Goal: Information Seeking & Learning: Learn about a topic

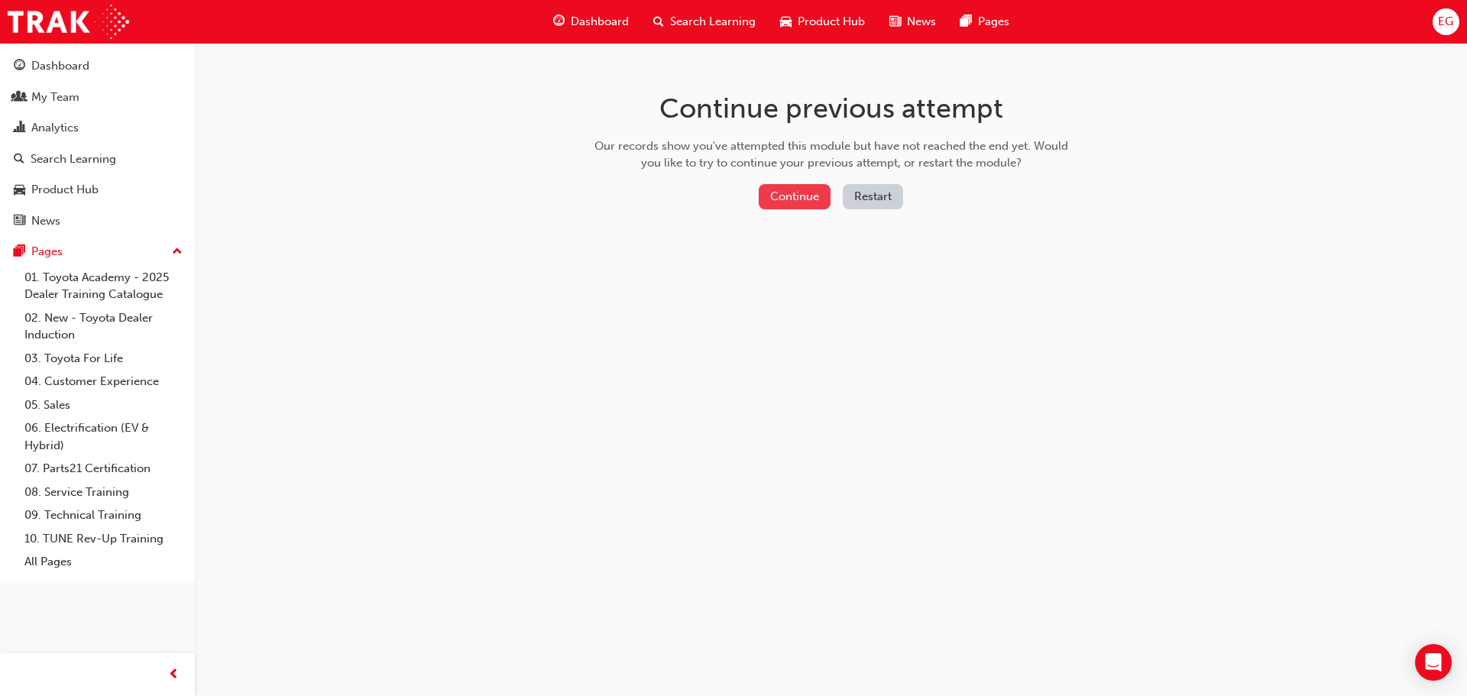
click at [801, 205] on button "Continue" at bounding box center [795, 196] width 72 height 25
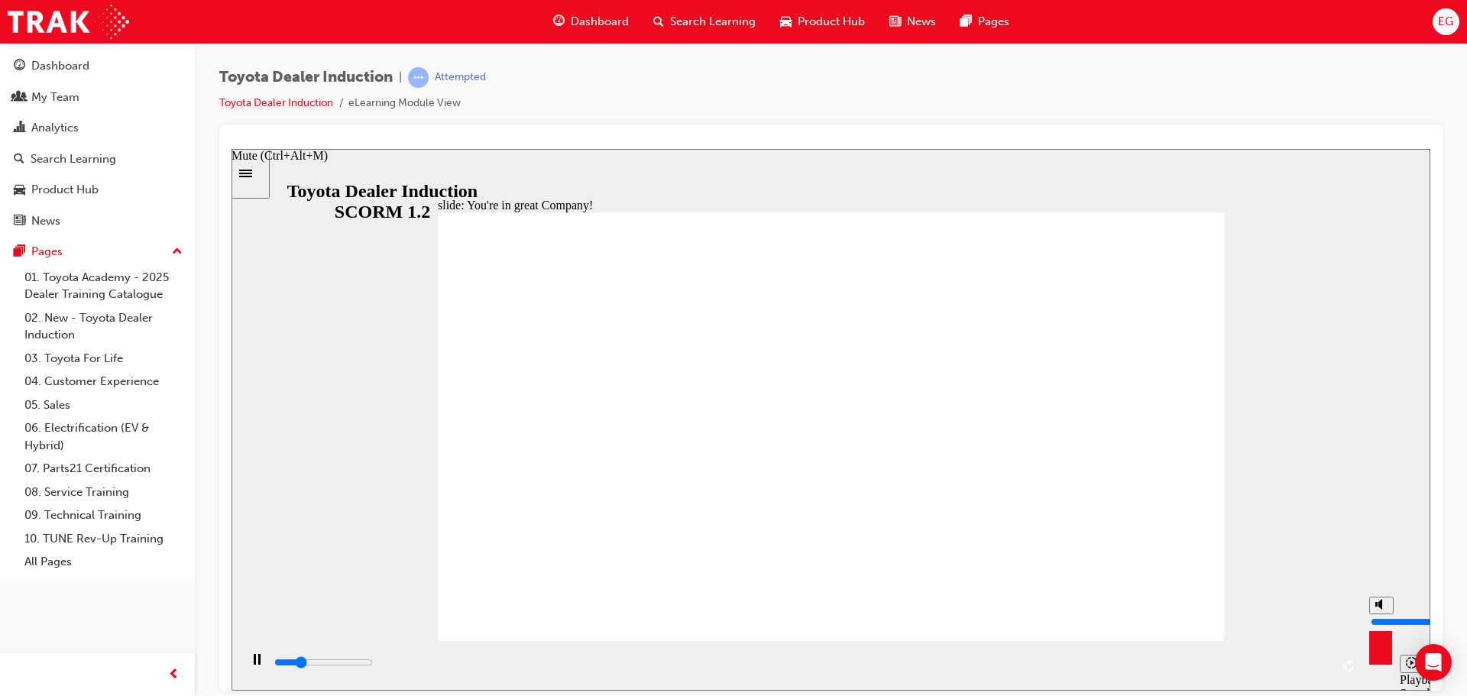
type input "1900"
type input "0"
type input "2100"
drag, startPoint x: 1381, startPoint y: 605, endPoint x: 1381, endPoint y: 666, distance: 61.1
type input "0"
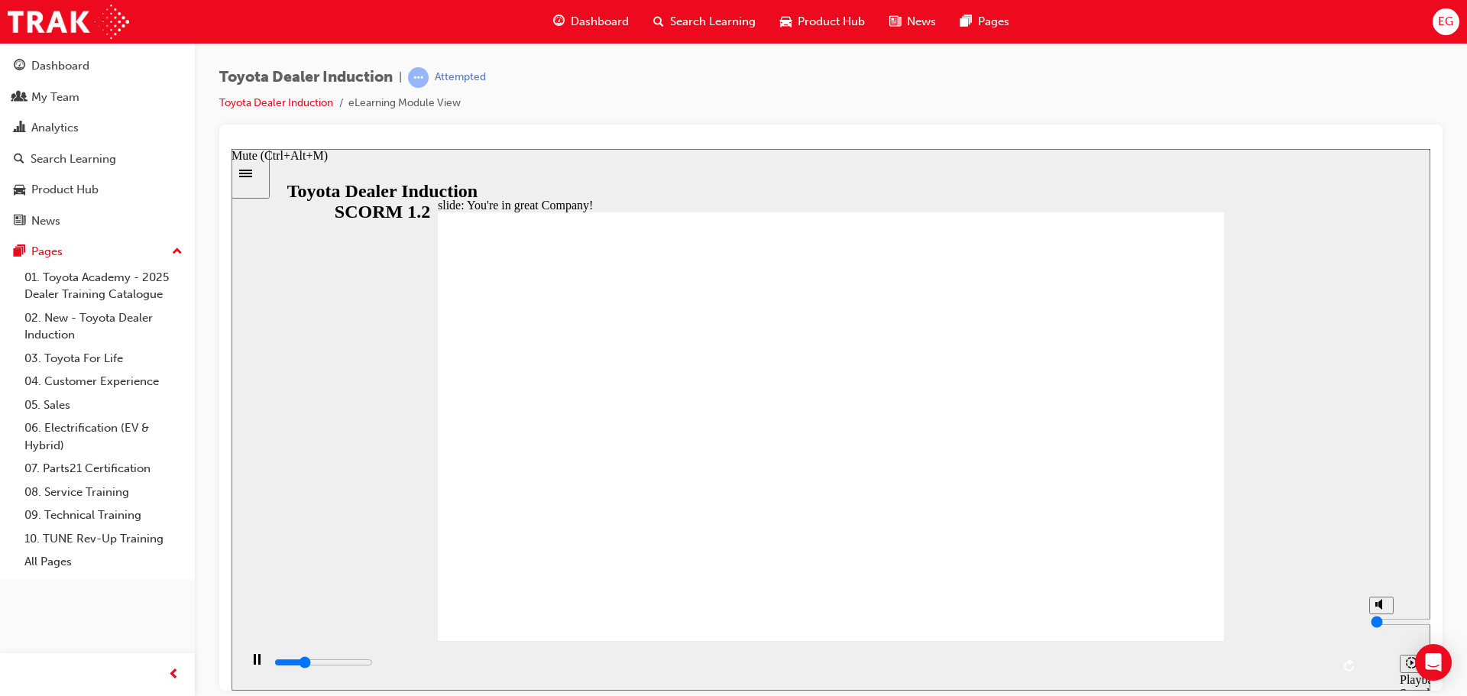
click at [1381, 627] on input "volume" at bounding box center [1420, 621] width 99 height 12
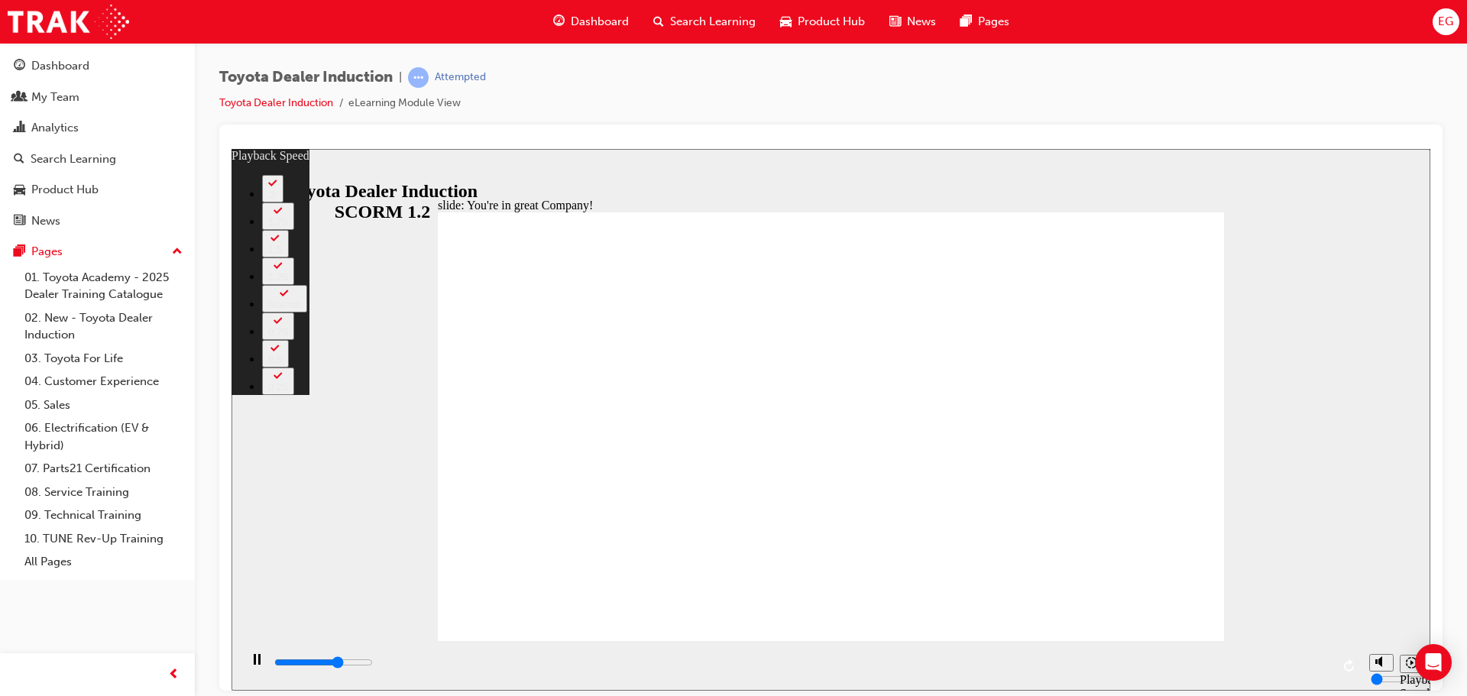
type input "5000"
type input "0"
type input "5300"
type input "0"
type input "5500"
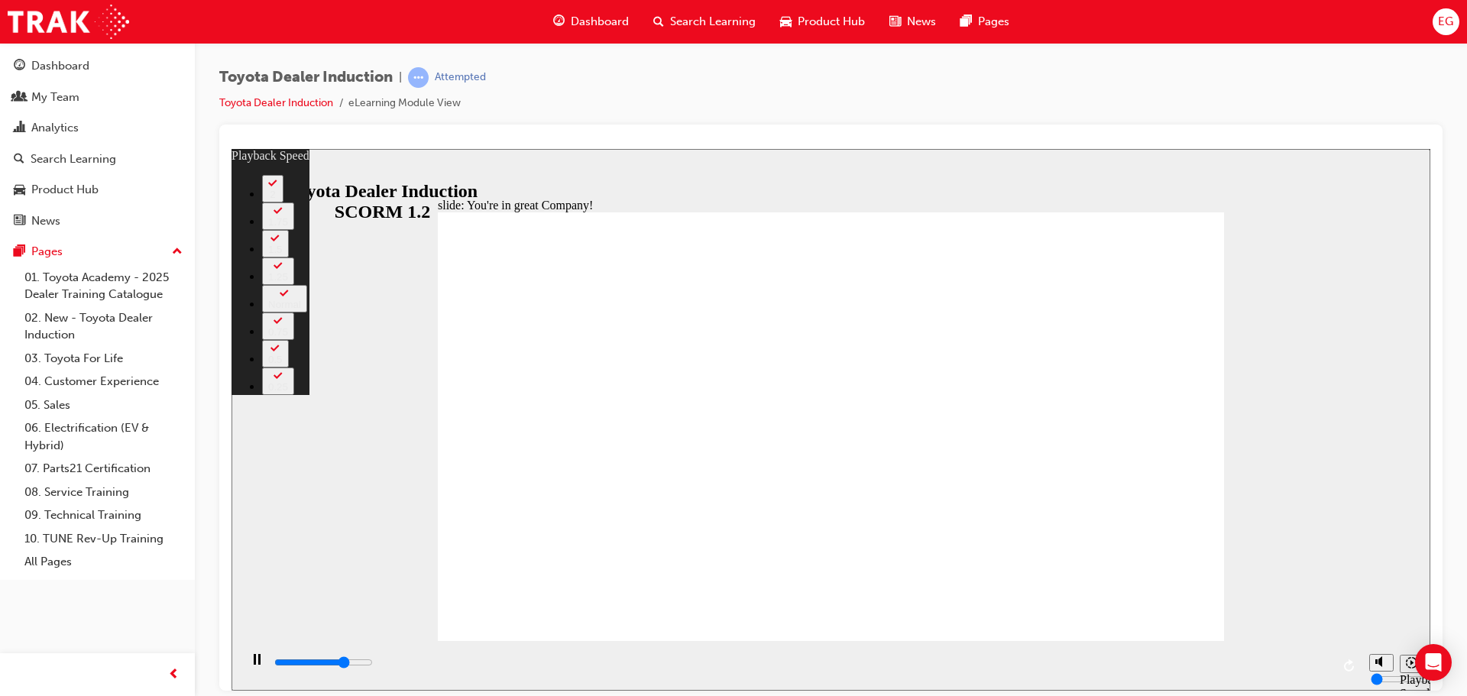
type input "1"
type input "5800"
type input "1"
type input "6100"
type input "1"
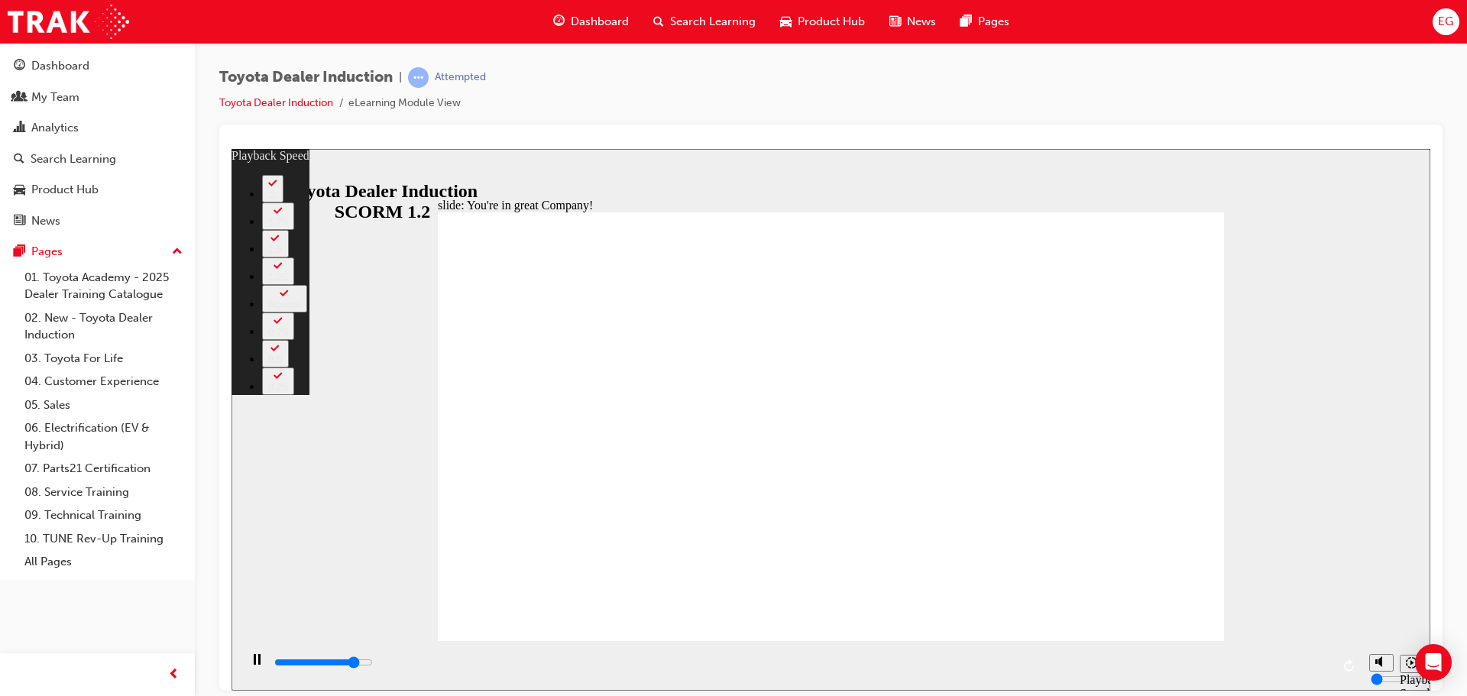
type input "6400"
type input "1"
type input "6600"
type input "2"
type input "6900"
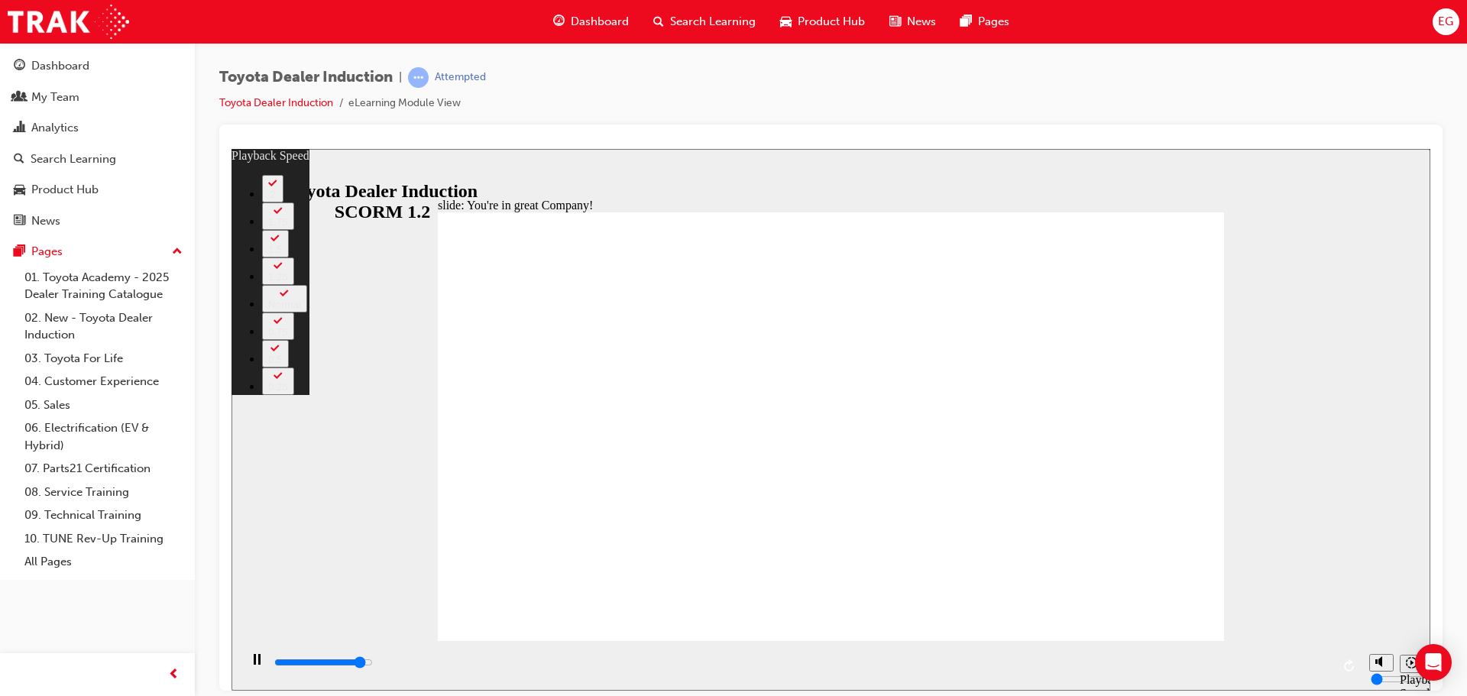
type input "2"
type input "7200"
type input "2"
type input "7400"
type input "2"
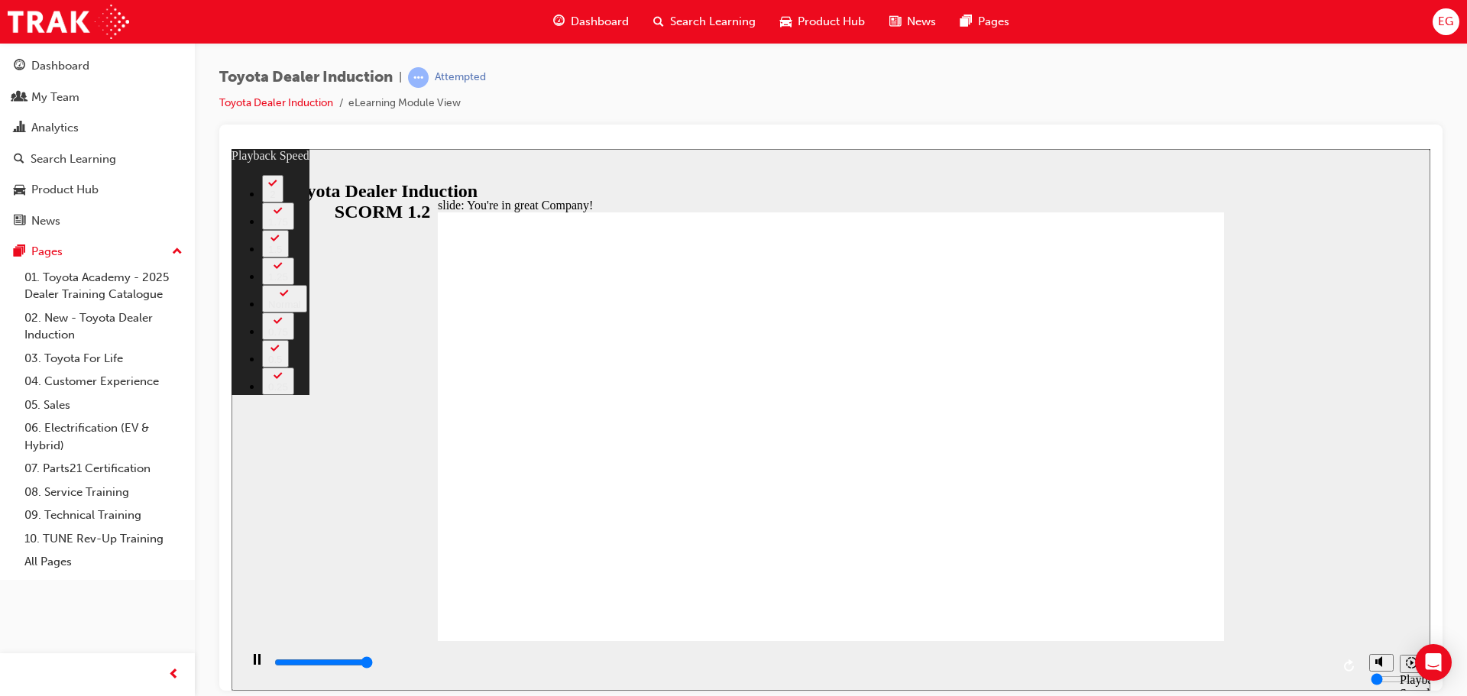
type input "7500"
type input "156"
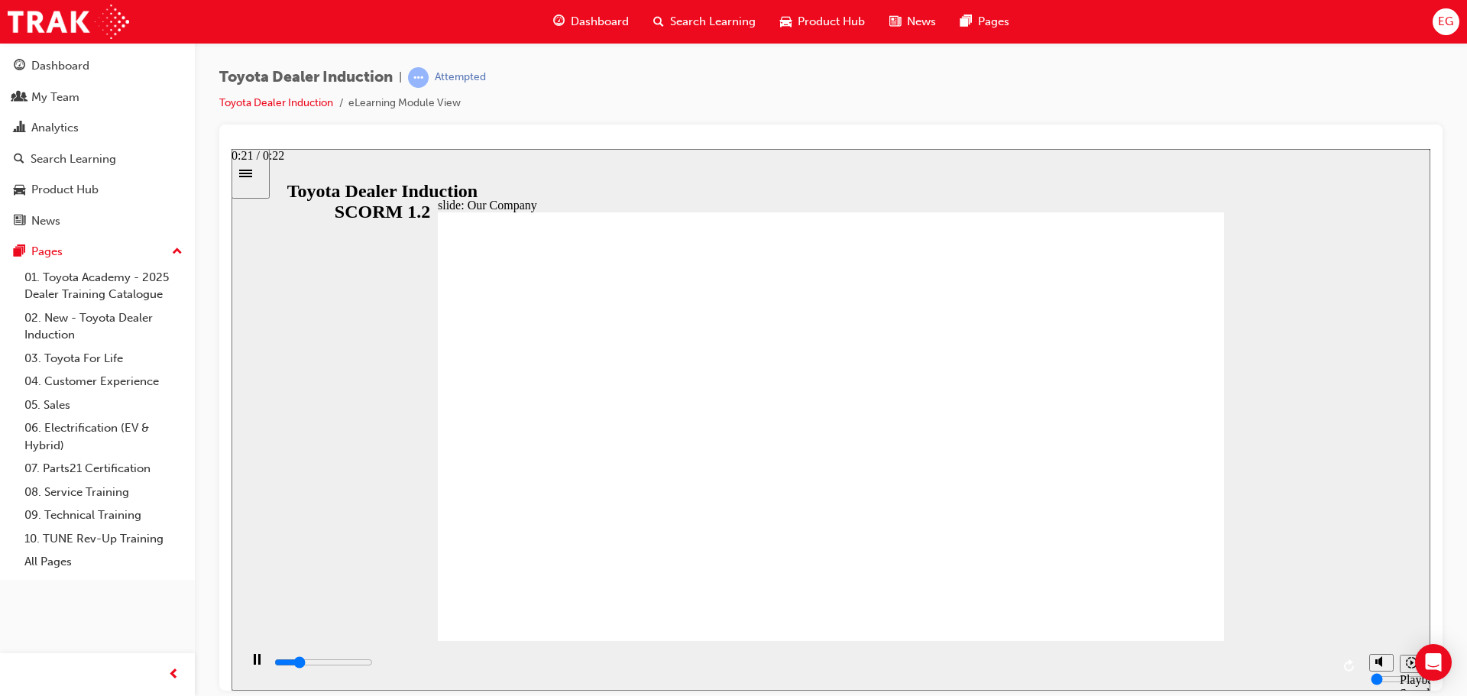
click at [373, 665] on input "slide progress" at bounding box center [323, 662] width 99 height 12
type input "8300"
drag, startPoint x: 610, startPoint y: 557, endPoint x: 918, endPoint y: 568, distance: 308.1
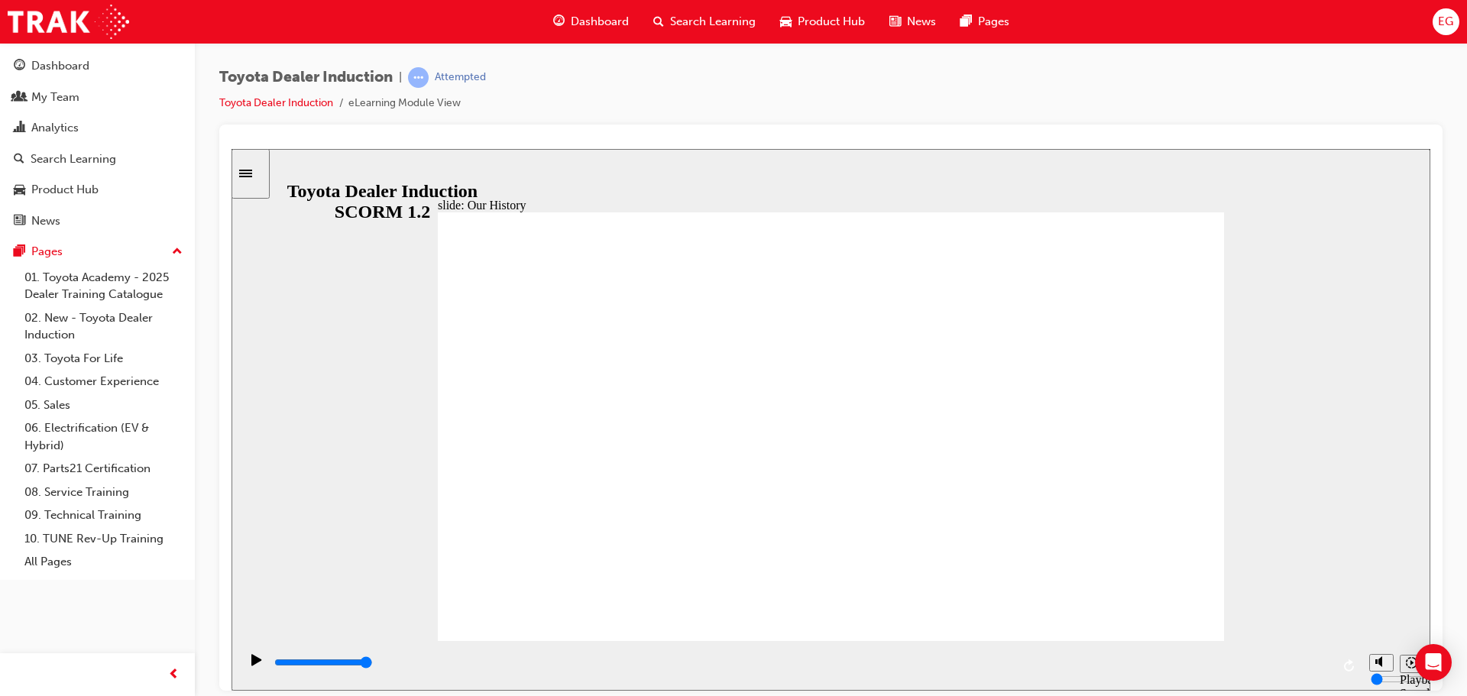
drag, startPoint x: 837, startPoint y: 561, endPoint x: 1241, endPoint y: 563, distance: 403.4
drag, startPoint x: 1047, startPoint y: 555, endPoint x: 860, endPoint y: 554, distance: 187.2
type input "2"
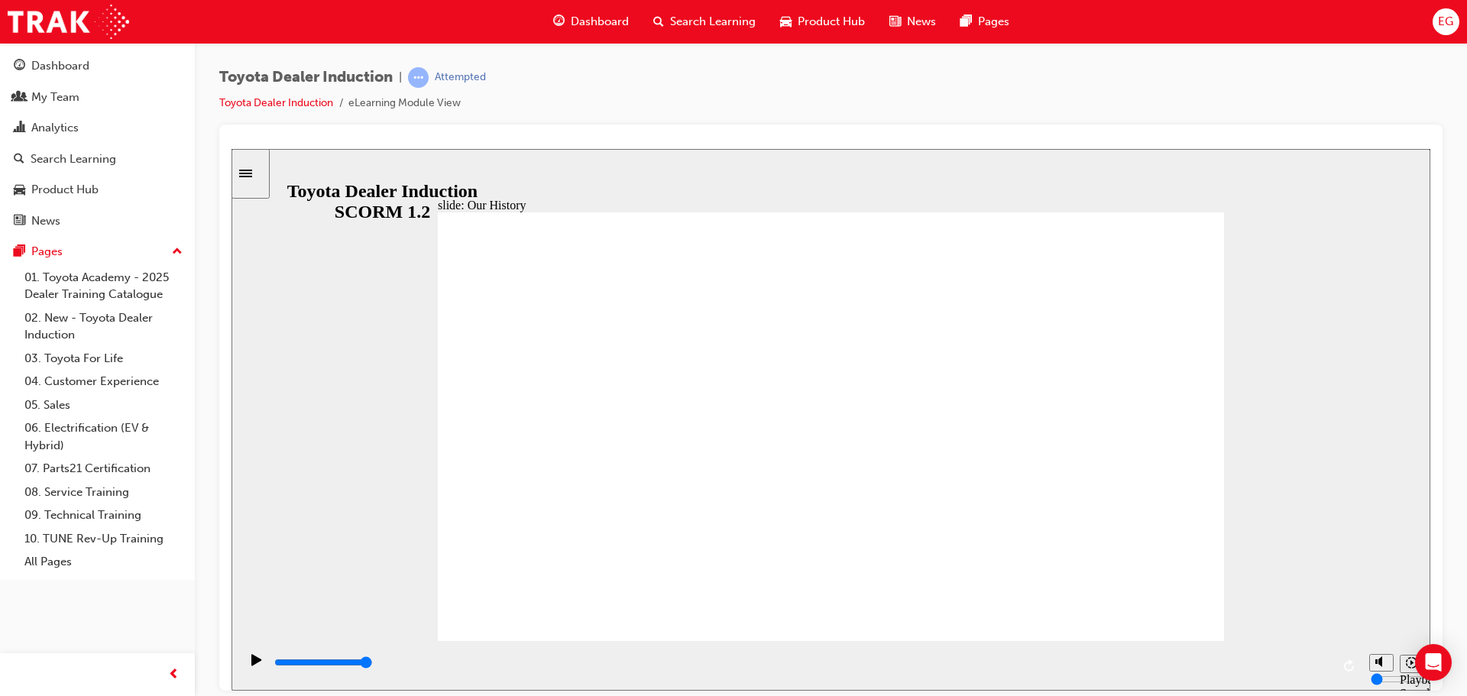
click at [1310, 659] on div "playback controls" at bounding box center [802, 662] width 1058 height 17
click at [255, 662] on icon "Play (Ctrl+Alt+P)" at bounding box center [256, 659] width 11 height 12
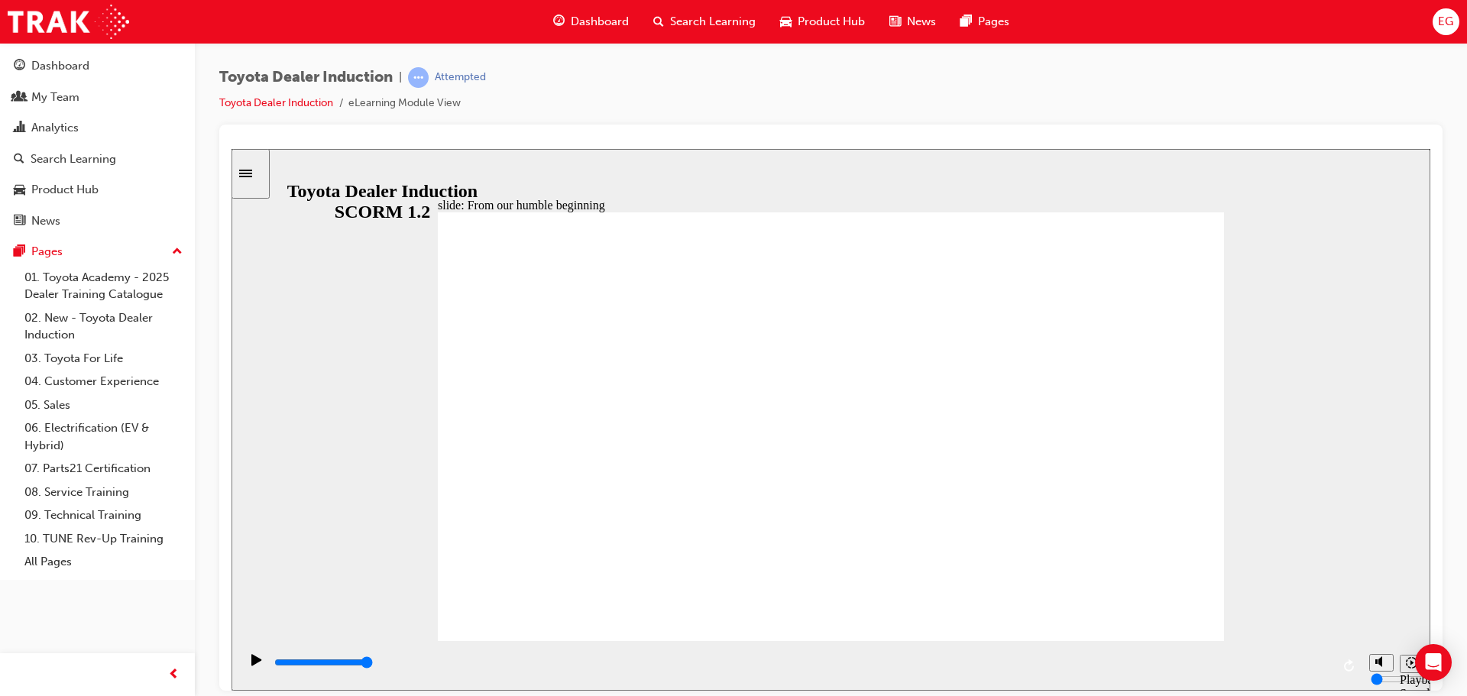
click at [373, 664] on input "slide progress" at bounding box center [323, 662] width 99 height 12
click at [1316, 662] on div "playback controls" at bounding box center [802, 662] width 1058 height 17
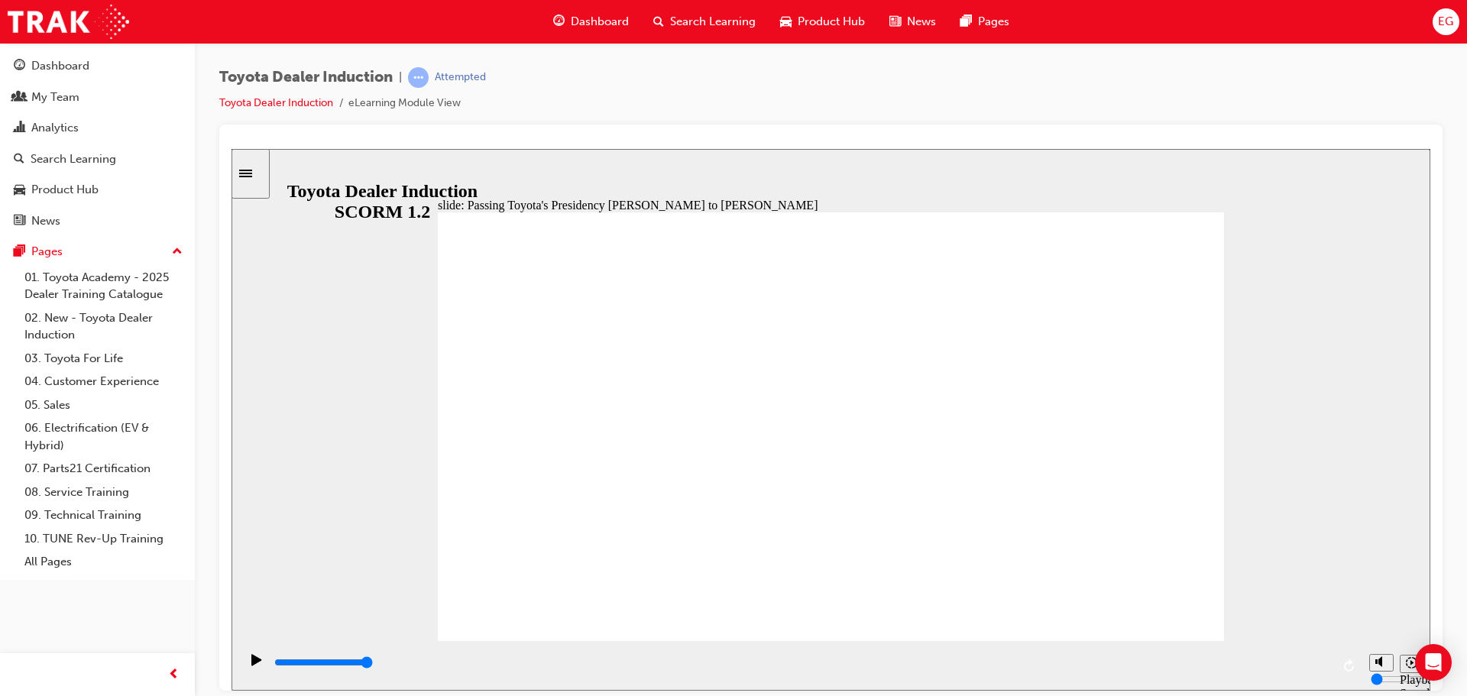
type input "3100"
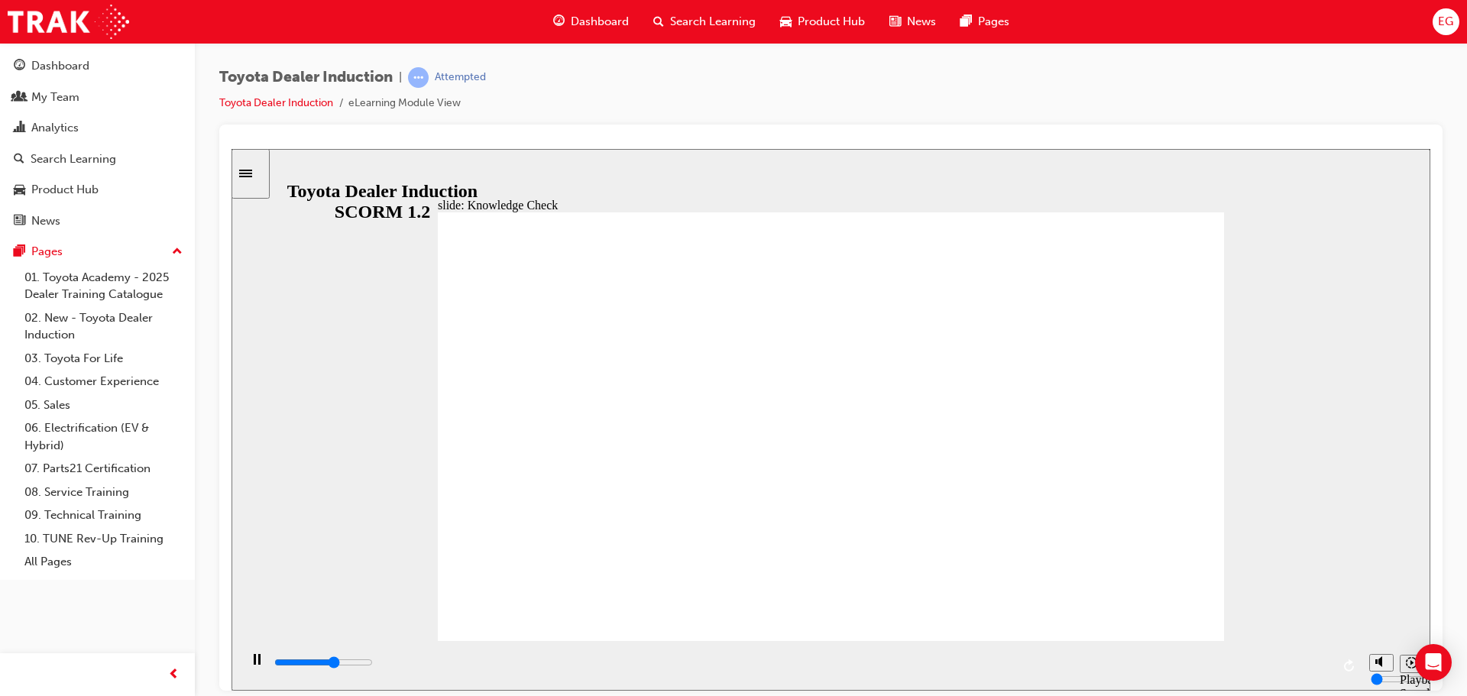
radio input "true"
drag, startPoint x: 691, startPoint y: 481, endPoint x: 1165, endPoint y: 233, distance: 535.5
type input "2700"
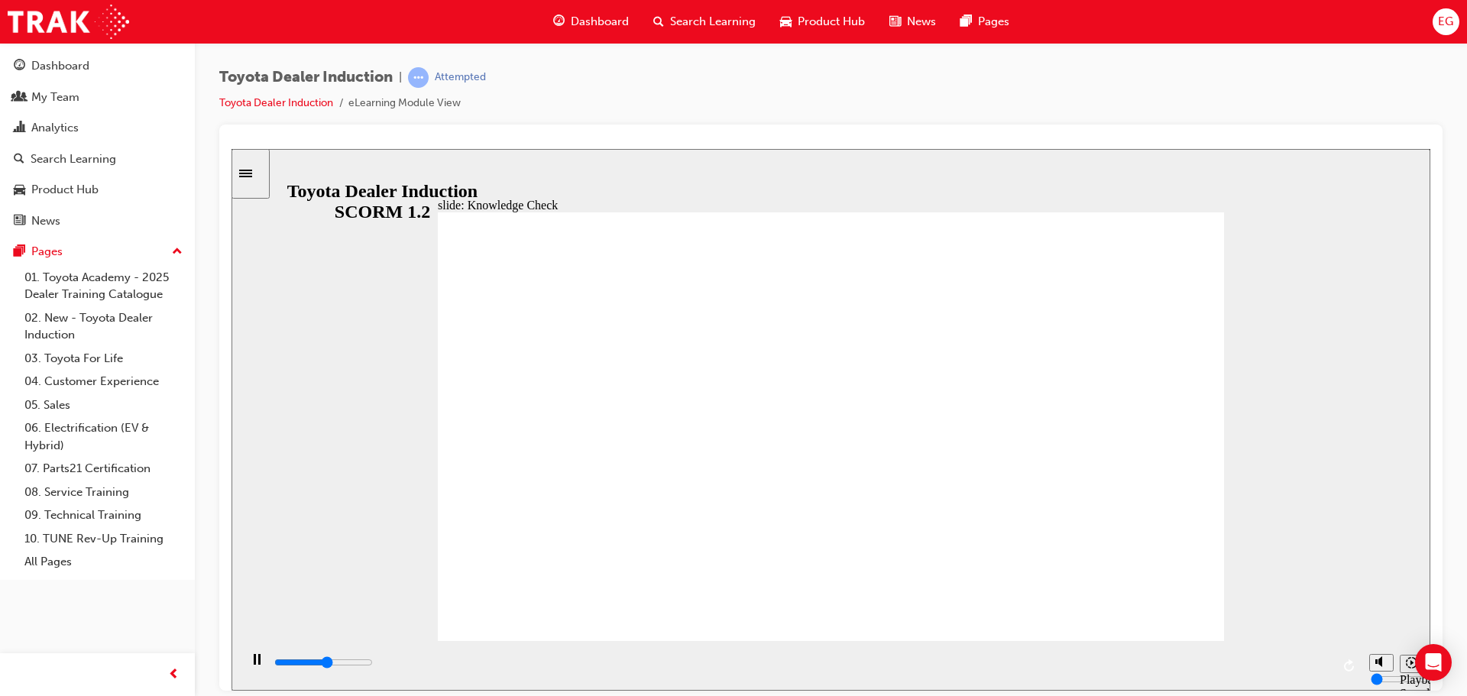
radio input "true"
type input "3100"
radio input "true"
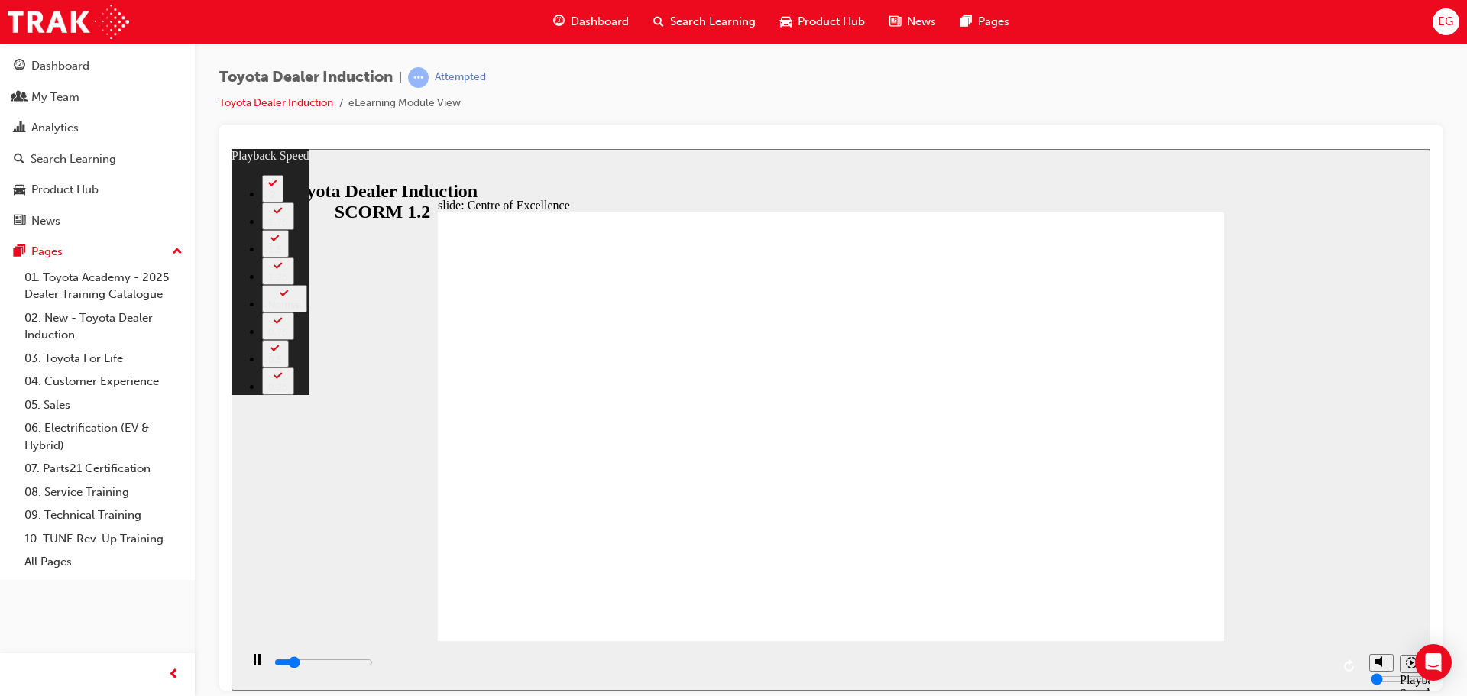
type input "2400"
type input "0"
type input "2600"
type input "0"
type input "2900"
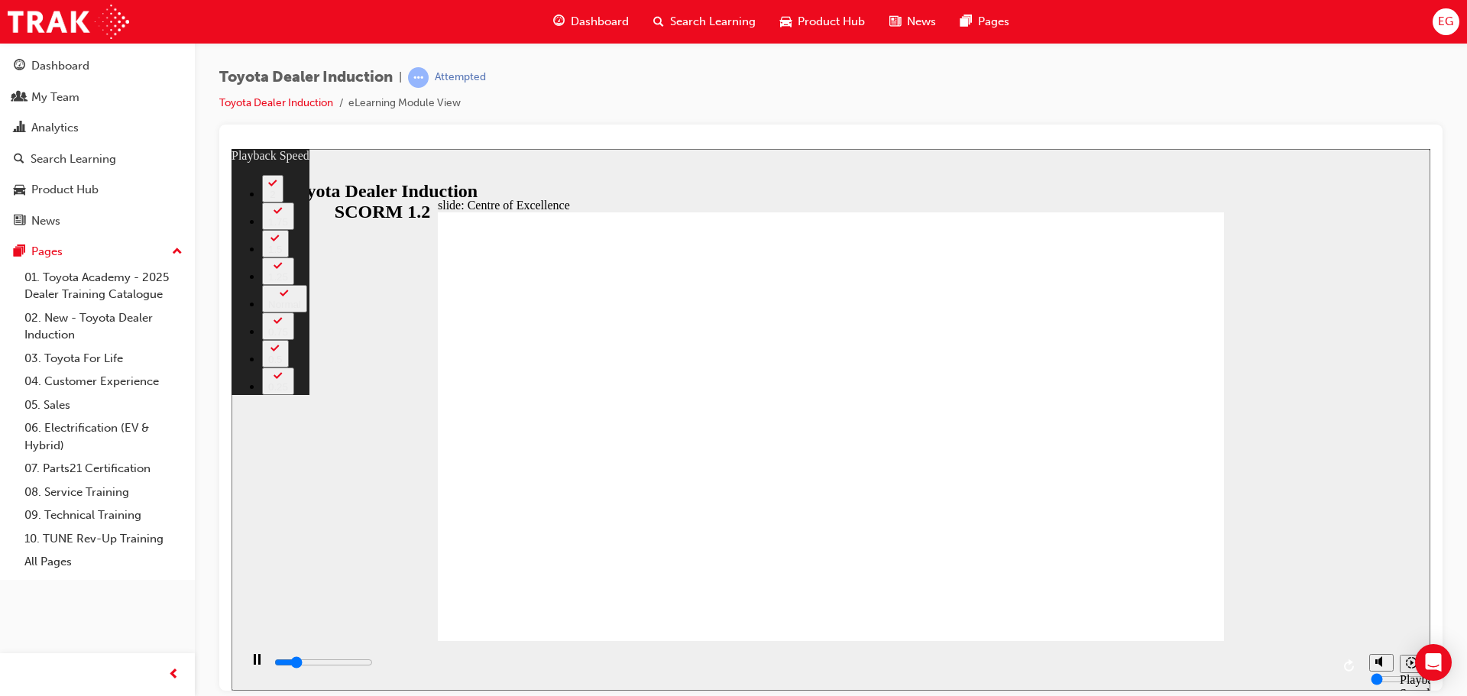
type input "1"
type input "3200"
type input "1"
type input "3400"
type input "1"
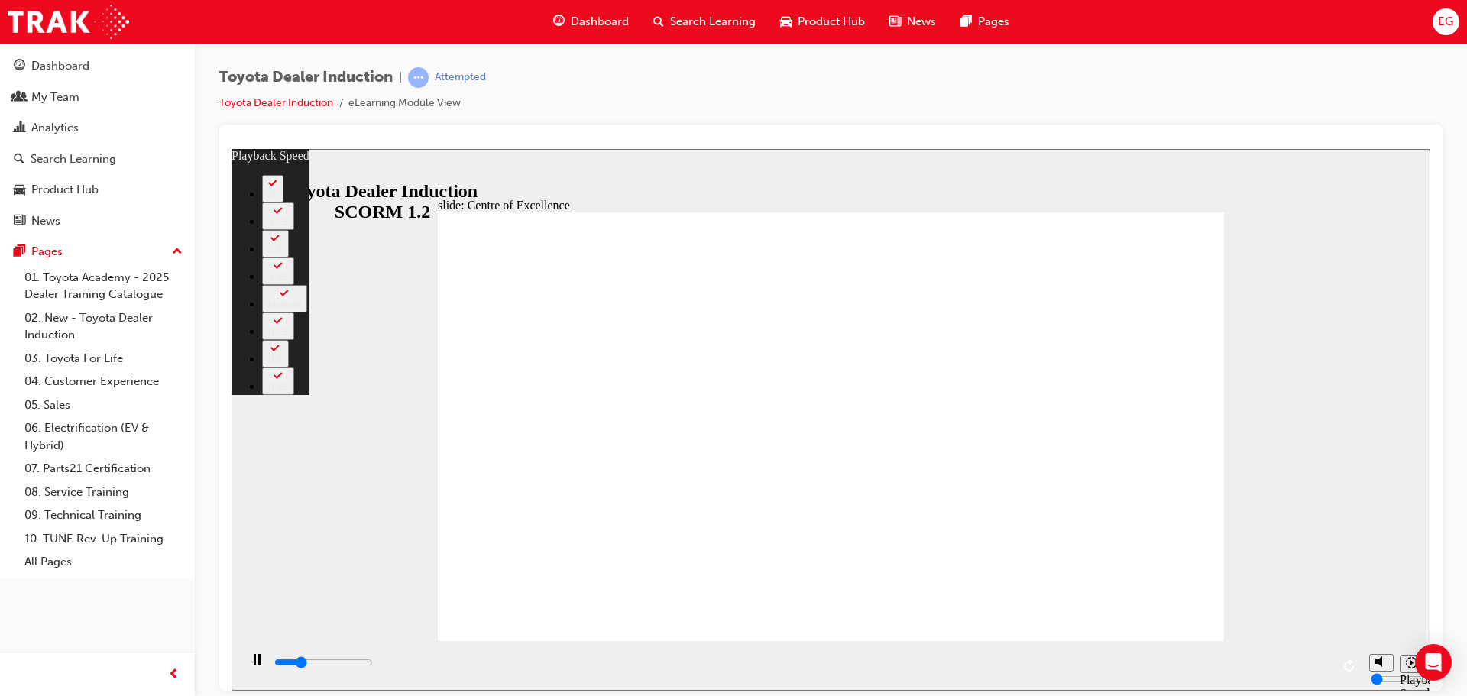
type input "3700"
type input "1"
type input "3900"
type input "2"
type input "4200"
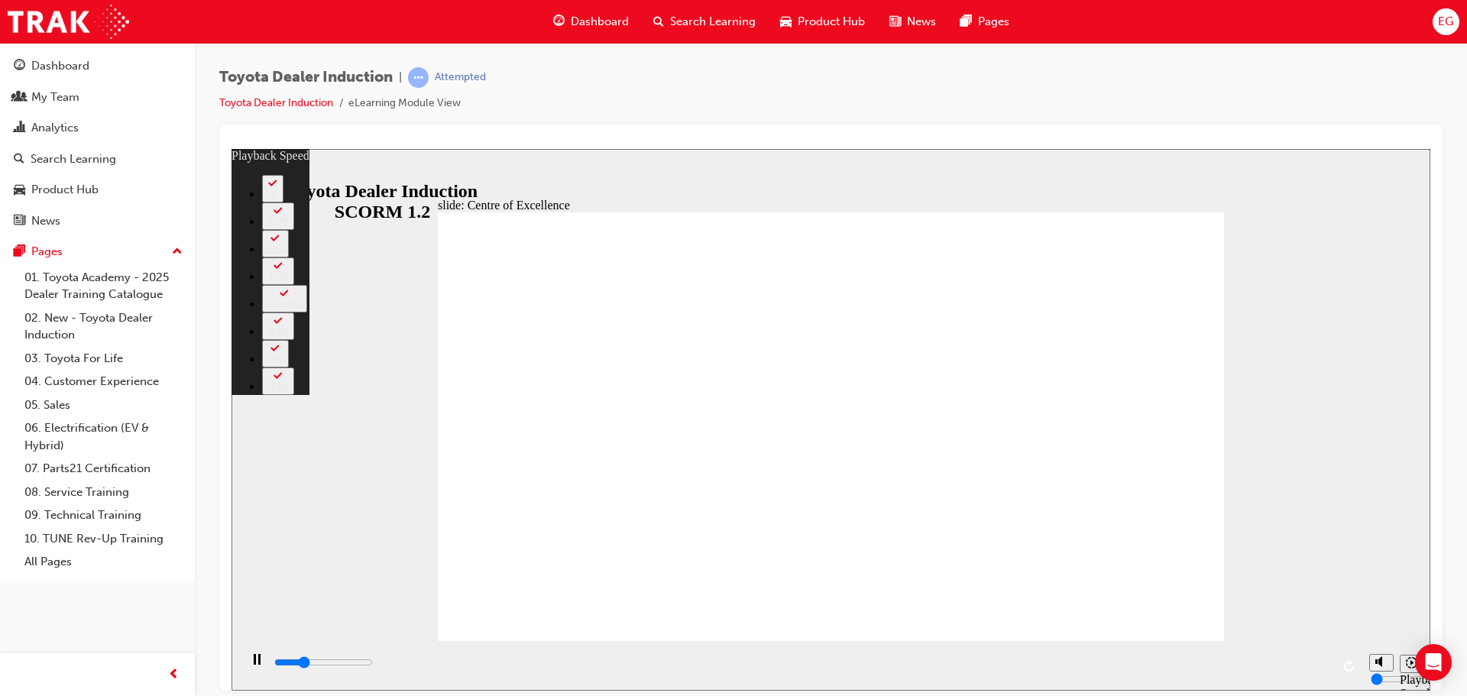
type input "2"
type input "4500"
type input "2"
type input "4700"
type input "2"
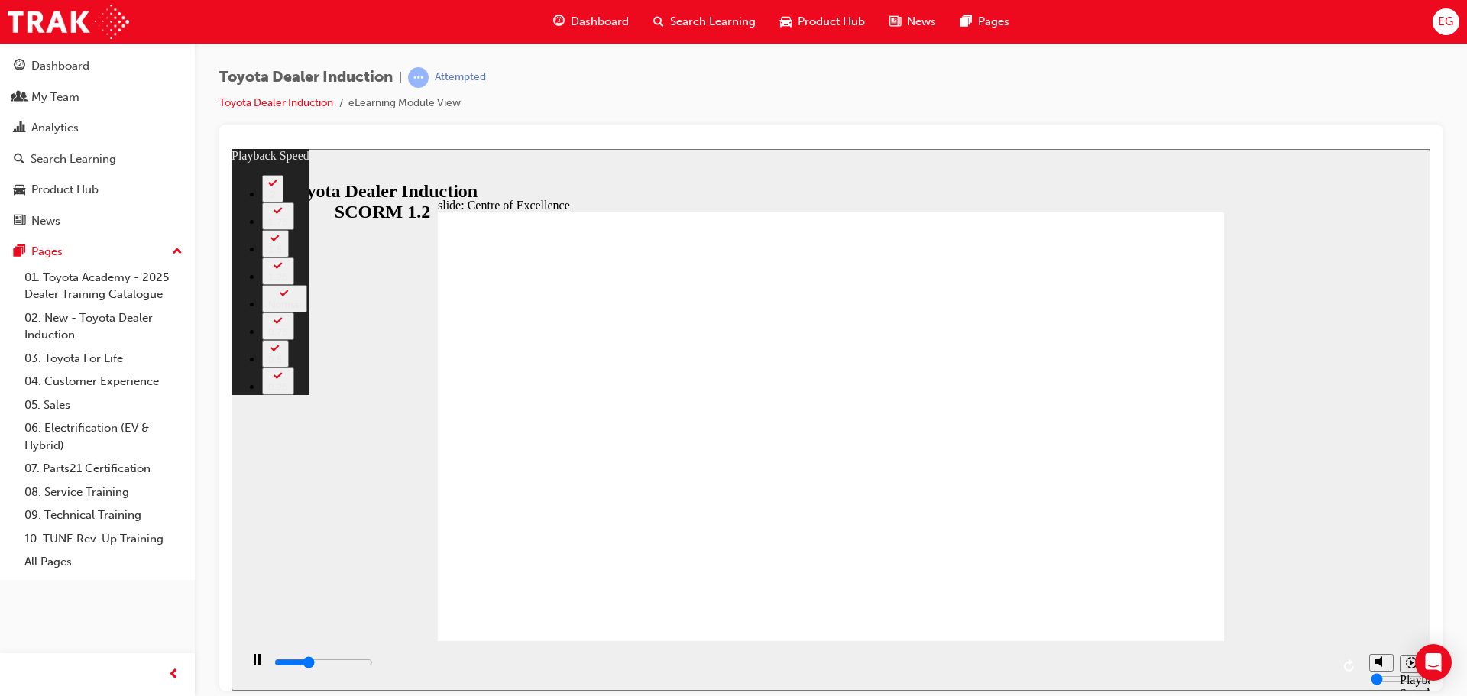
type input "5000"
type input "3"
type input "5200"
type input "3"
type input "5300"
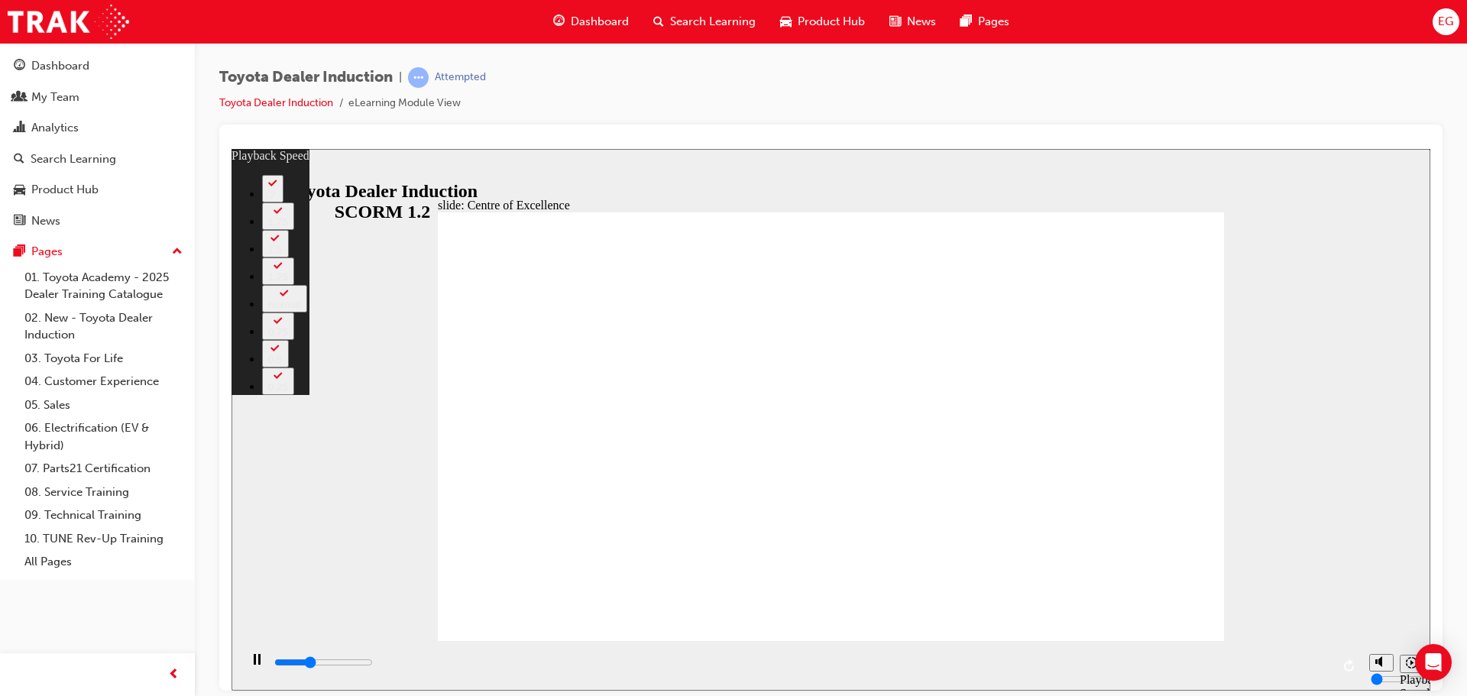
type input "3"
type input "5500"
type input "3"
type input "5800"
type input "3"
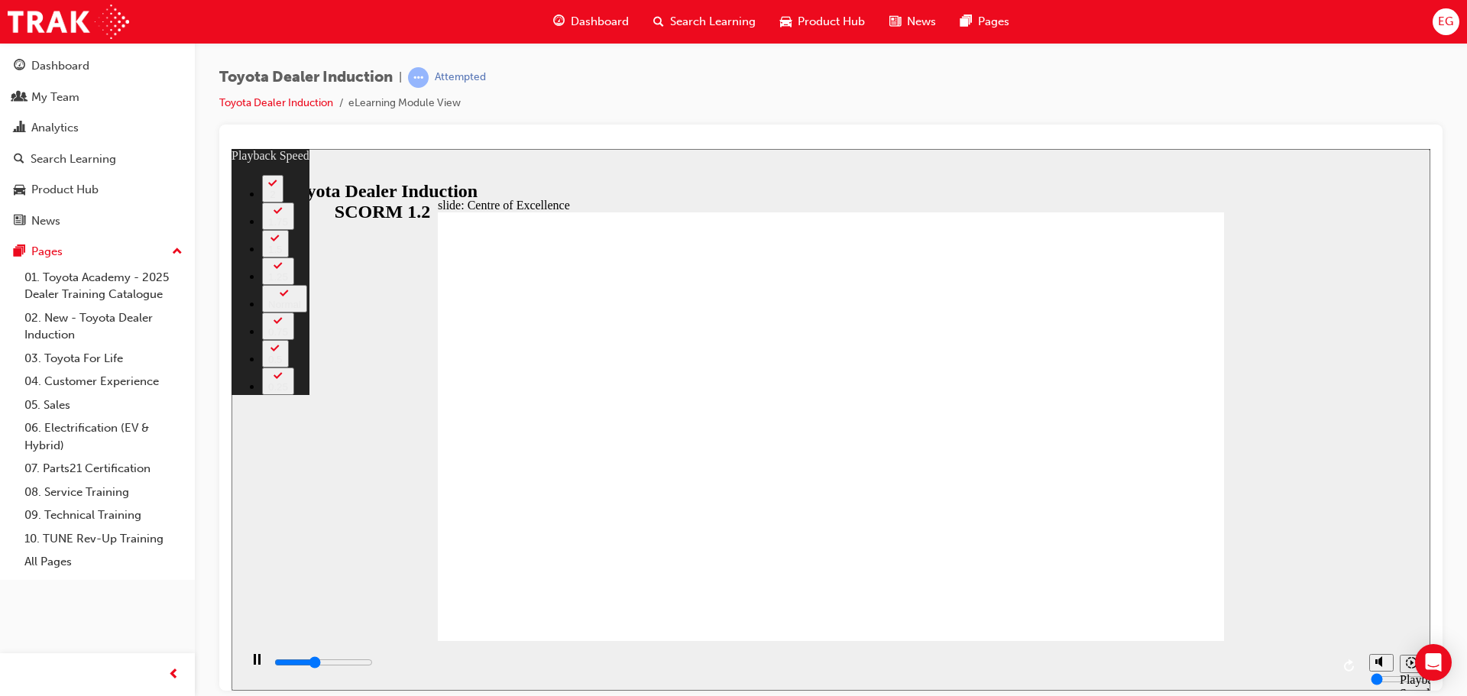
type input "6100"
type input "4"
type input "6300"
type input "4"
type input "6600"
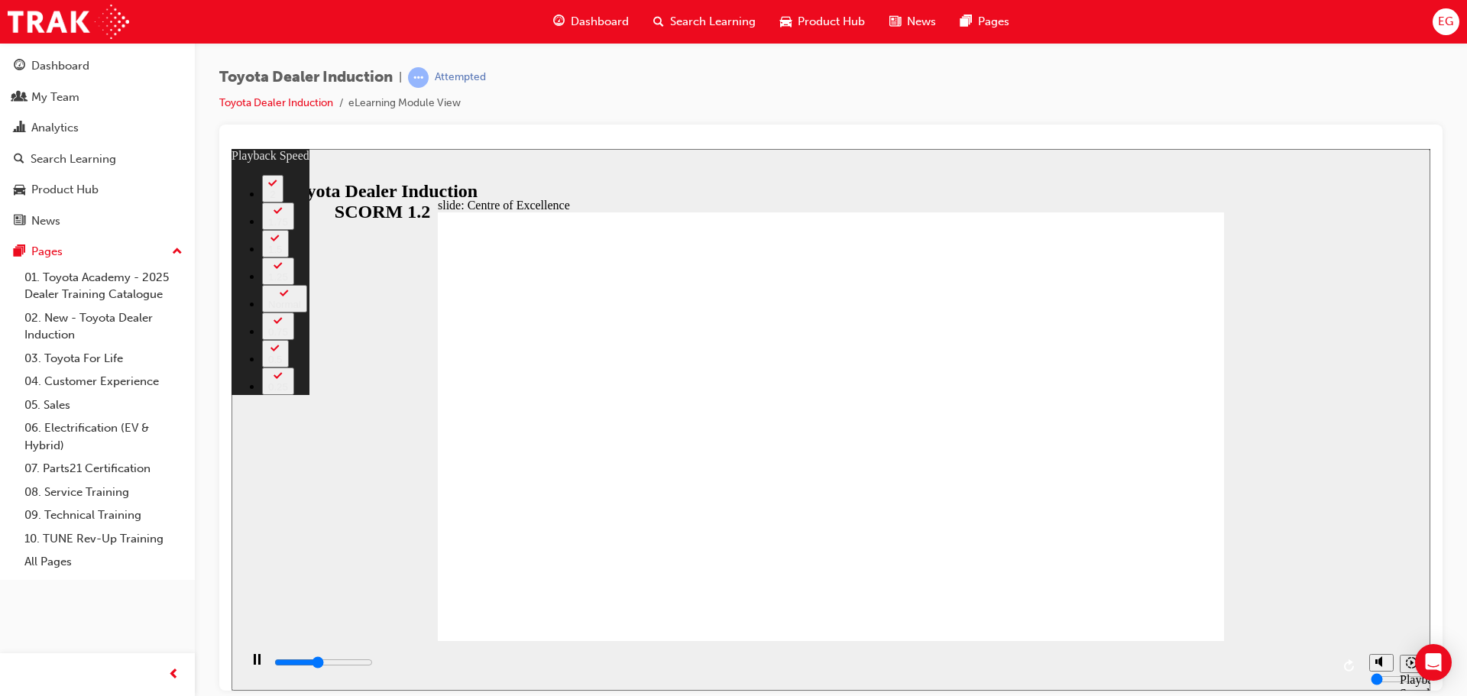
type input "4"
type input "6900"
type input "5"
type input "7100"
type input "5"
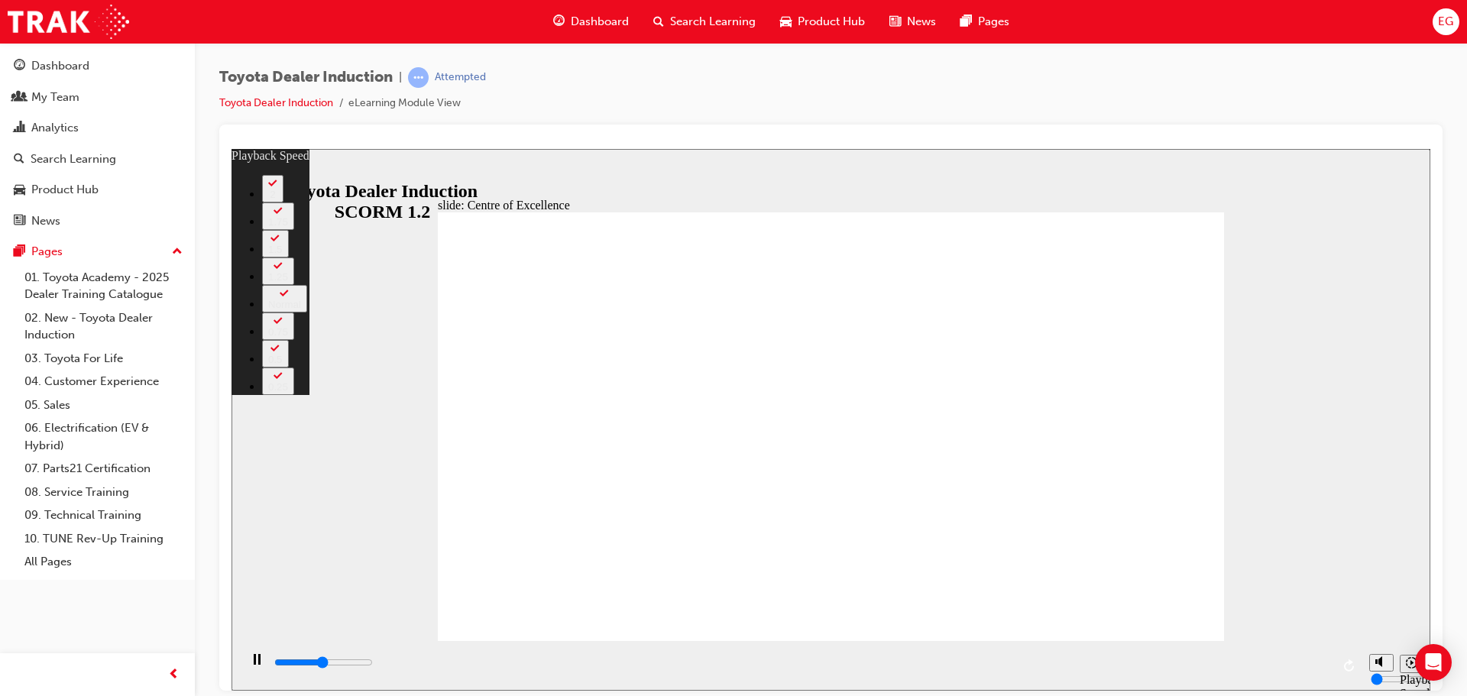
type input "7400"
type input "5"
type input "7700"
type input "5"
type input "7900"
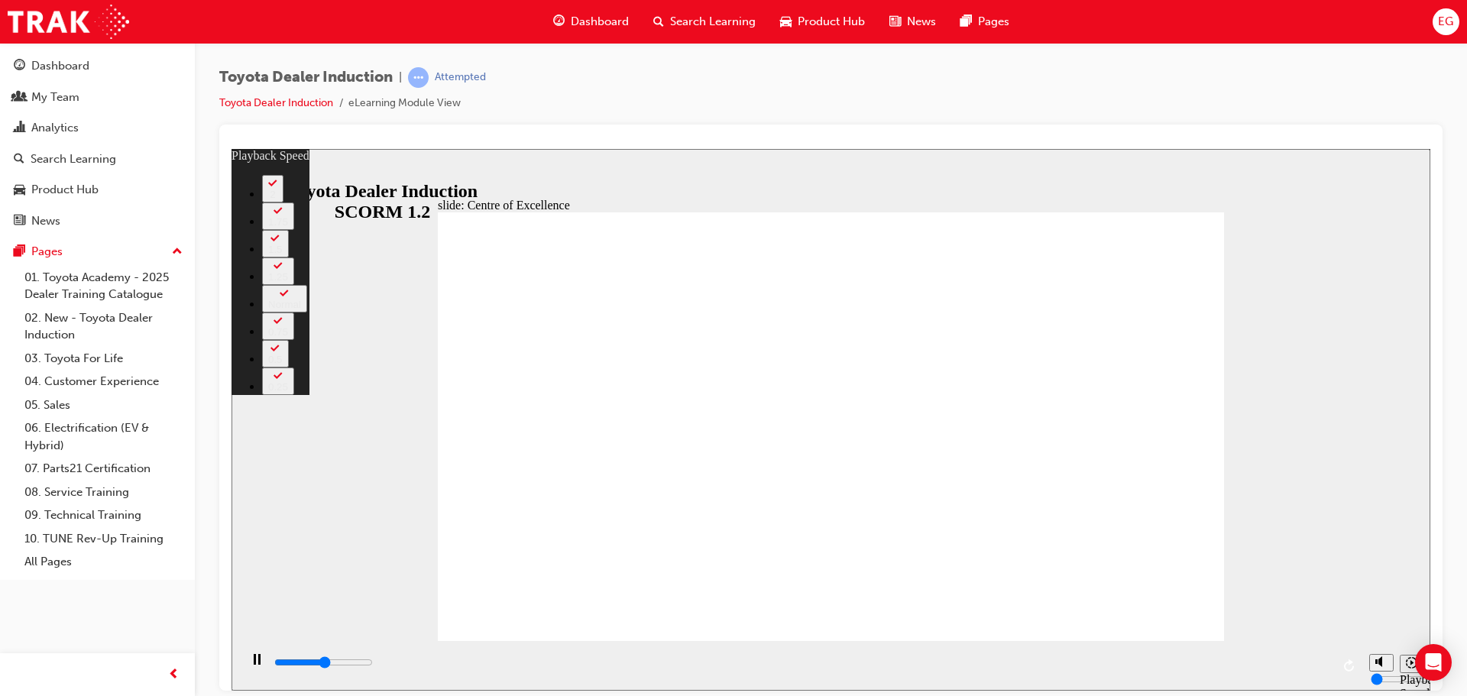
type input "6"
type input "8200"
type input "6"
type input "8400"
type input "6"
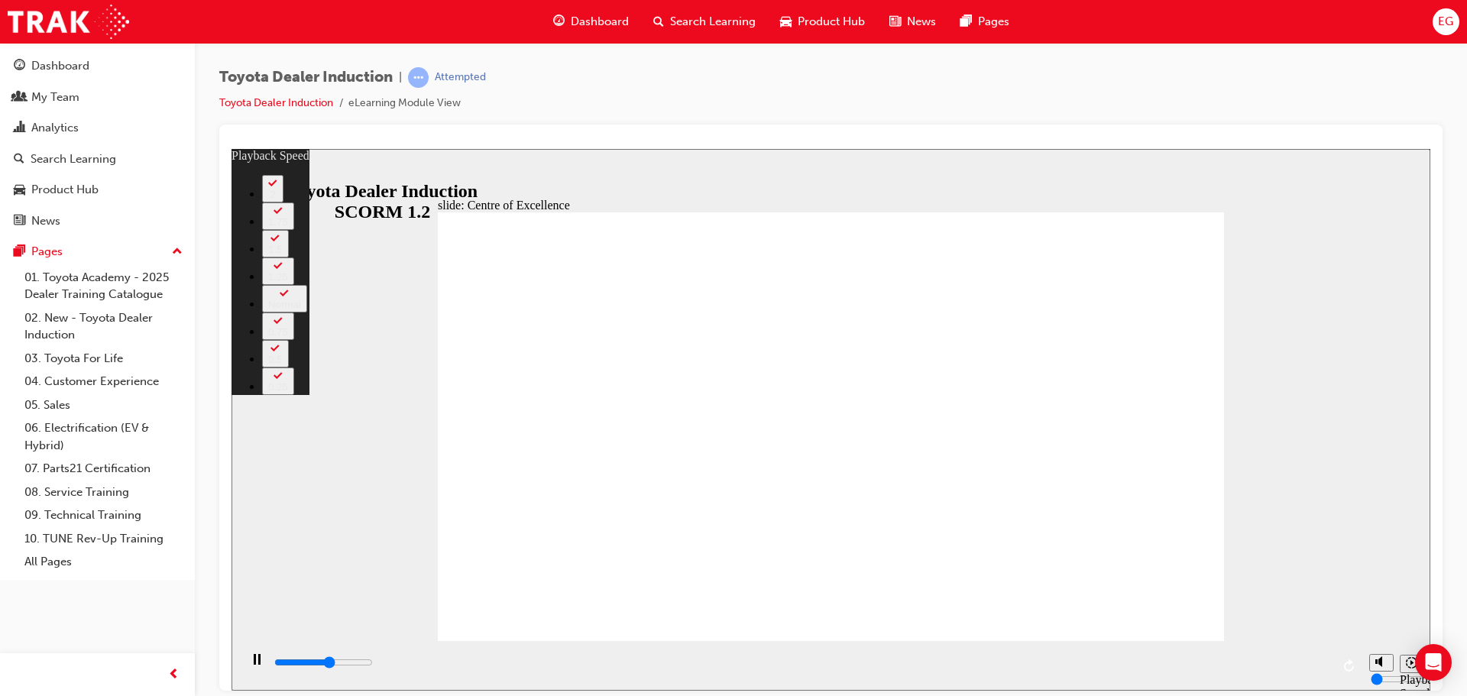
type input "8700"
type input "6"
type input "9000"
type input "7"
type input "9200"
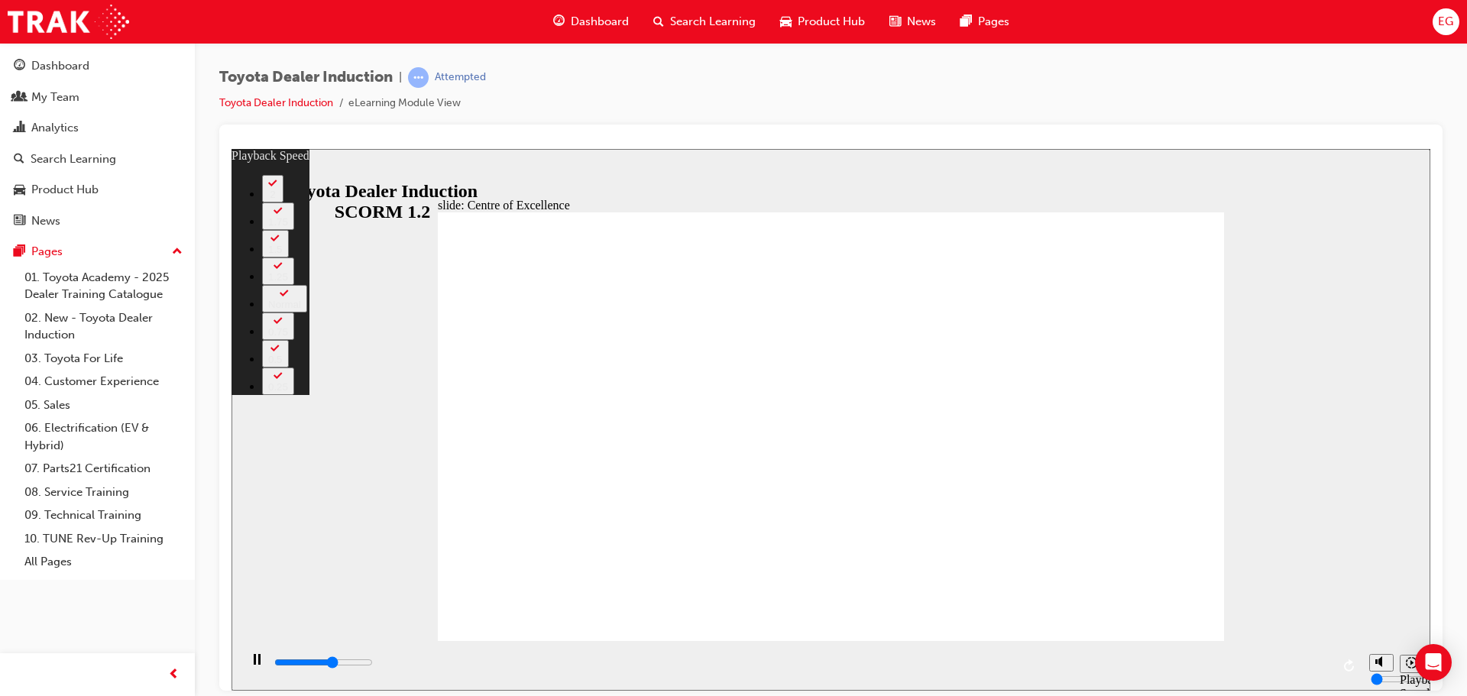
type input "7"
type input "9500"
type input "7"
type input "9800"
type input "7"
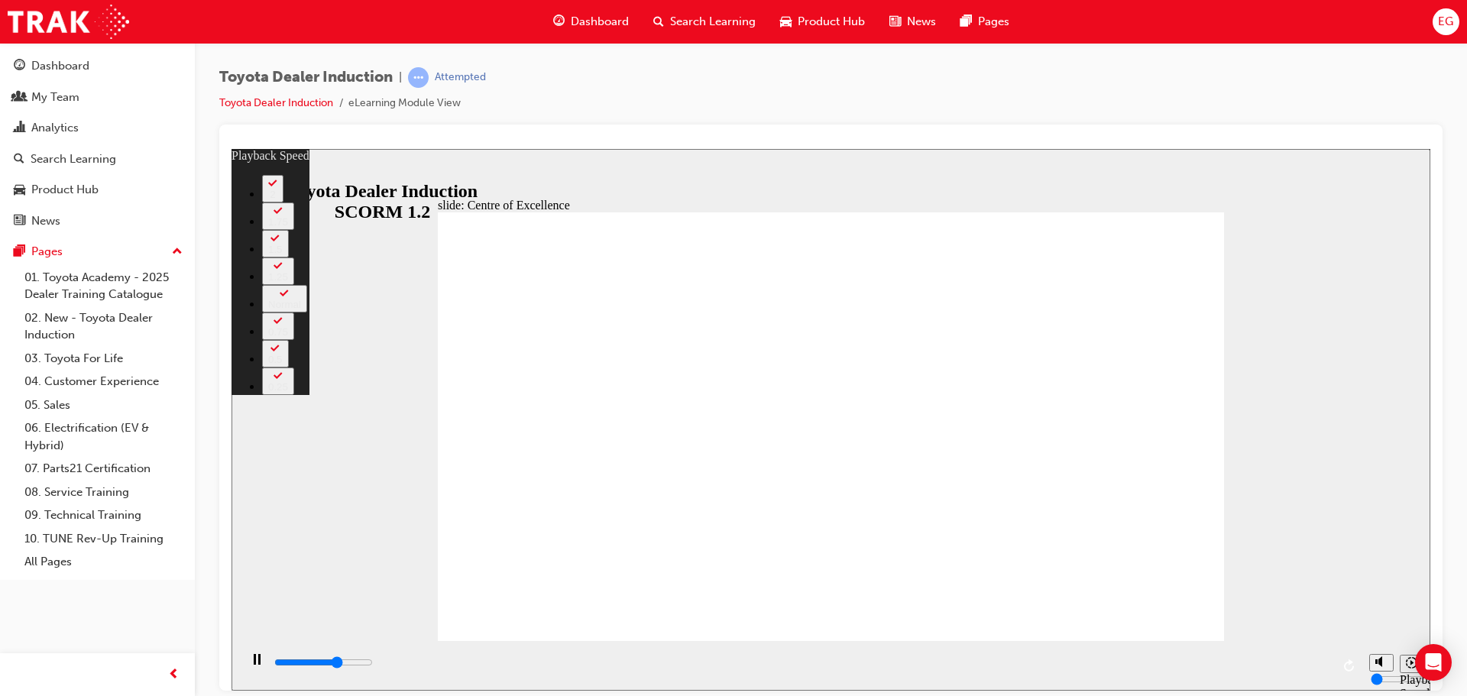
type input "10100"
type input "8"
type input "10300"
type input "8"
type input "10600"
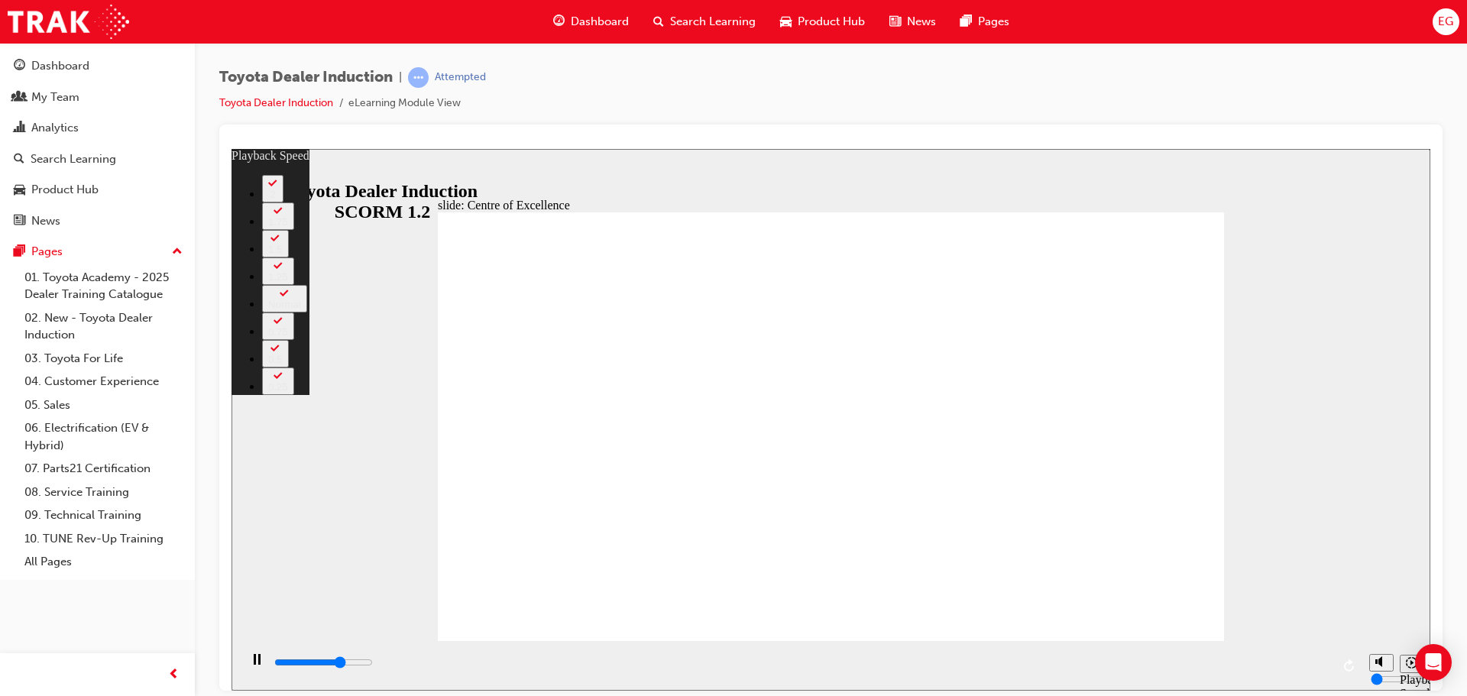
type input "8"
type input "10800"
type input "9"
type input "11100"
type input "9"
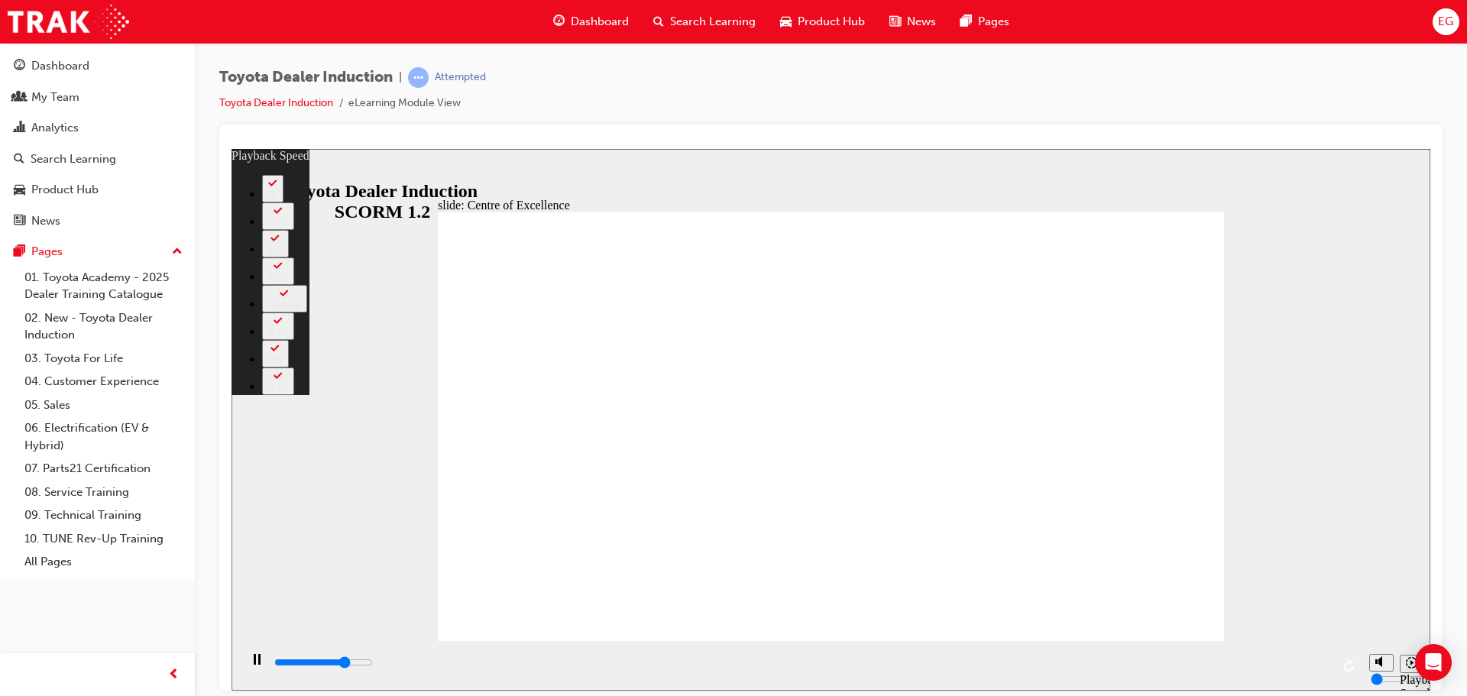
type input "11400"
type input "9"
type input "11400"
type input "9"
type input "11600"
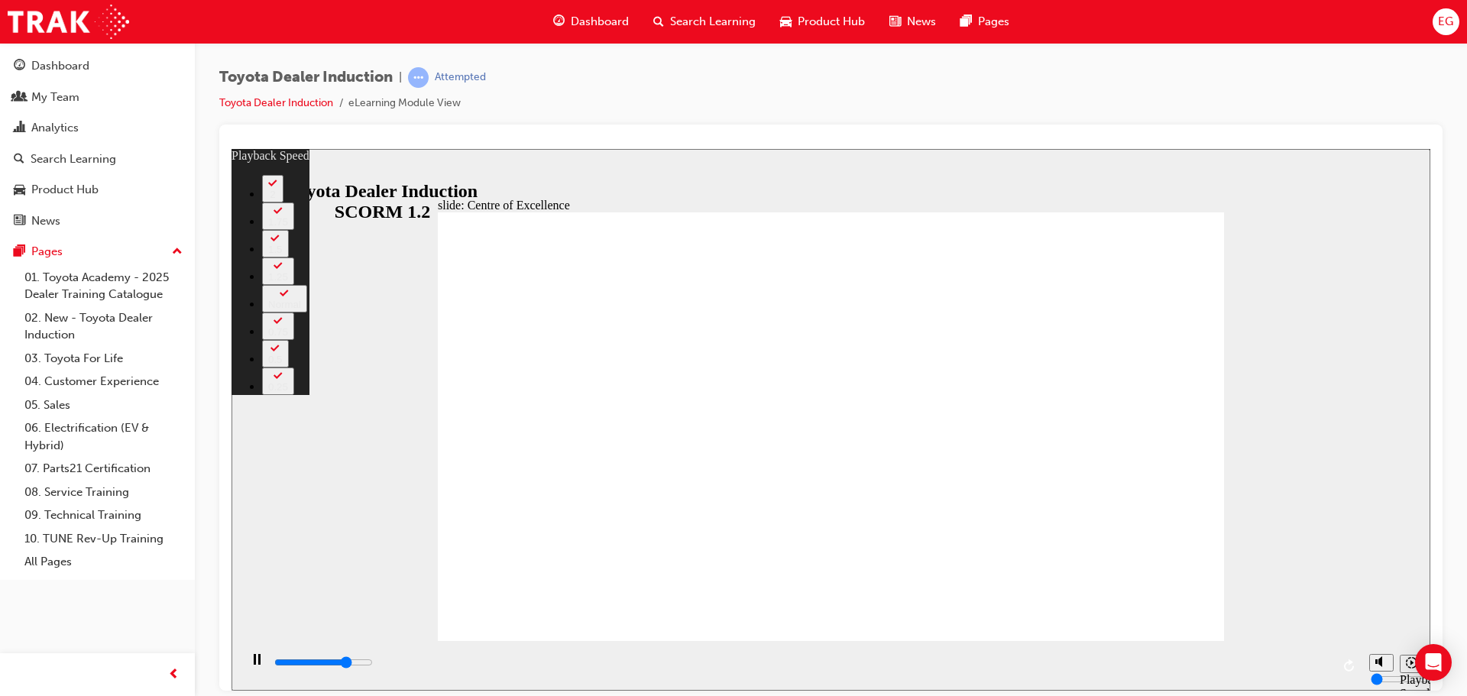
type input "9"
type input "11800"
type input "9"
type input "11900"
type input "10"
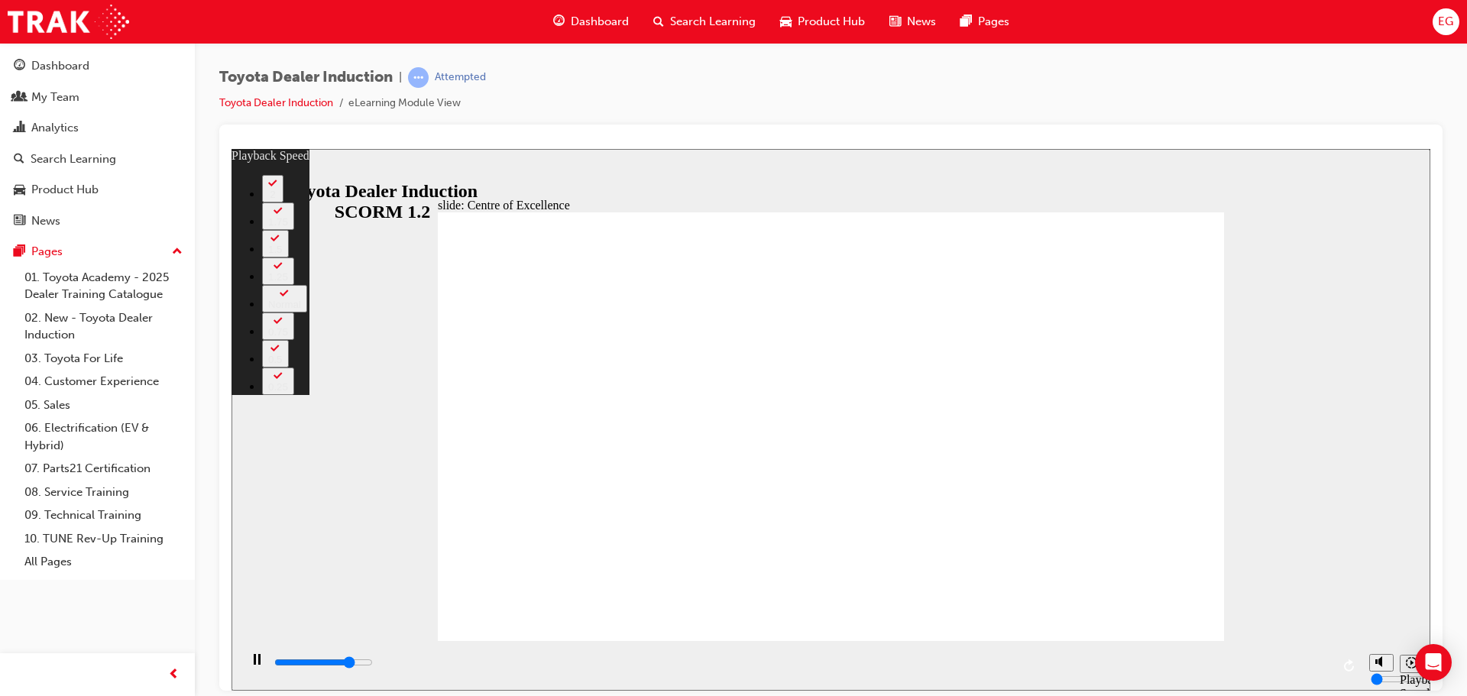
type input "12200"
type input "10"
type input "12400"
type input "10"
type input "12700"
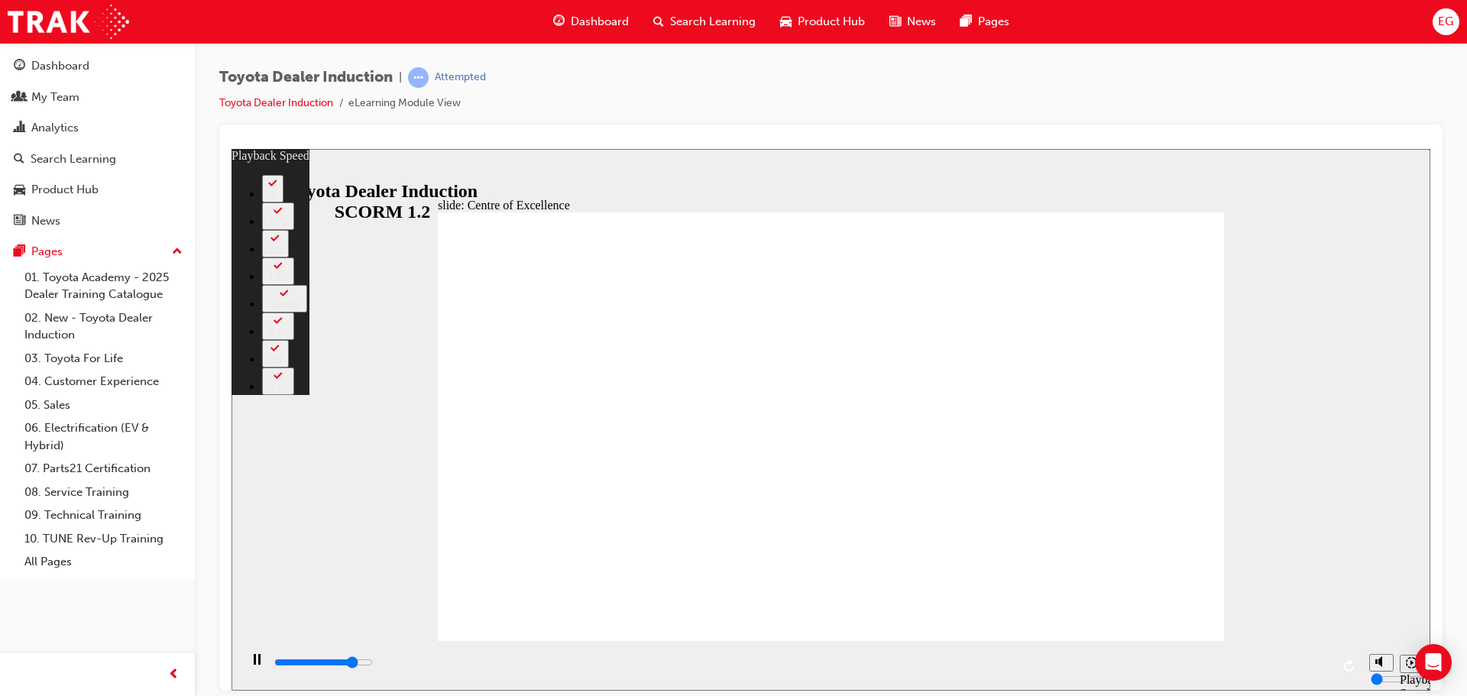
type input "10"
type input "13000"
type input "11"
type input "13200"
type input "11"
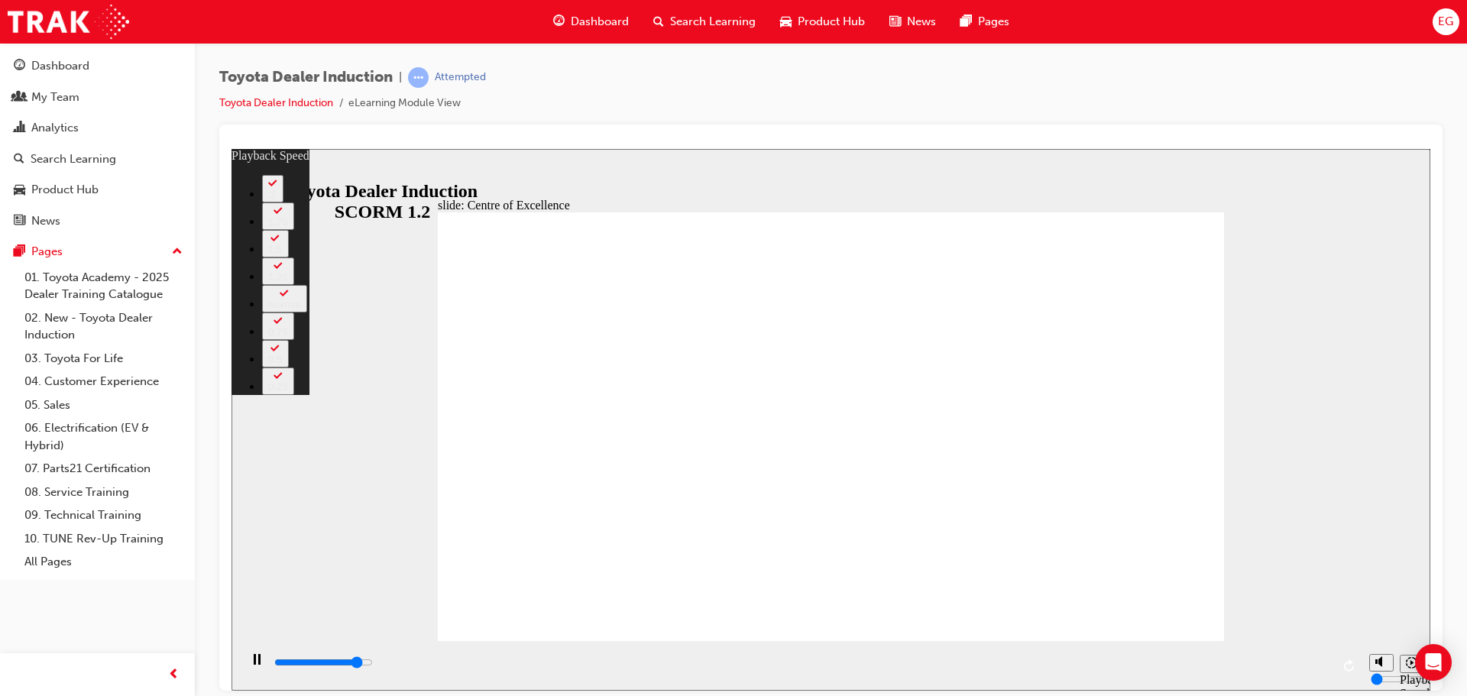
type input "13500"
type input "11"
type input "13800"
type input "11"
type input "14000"
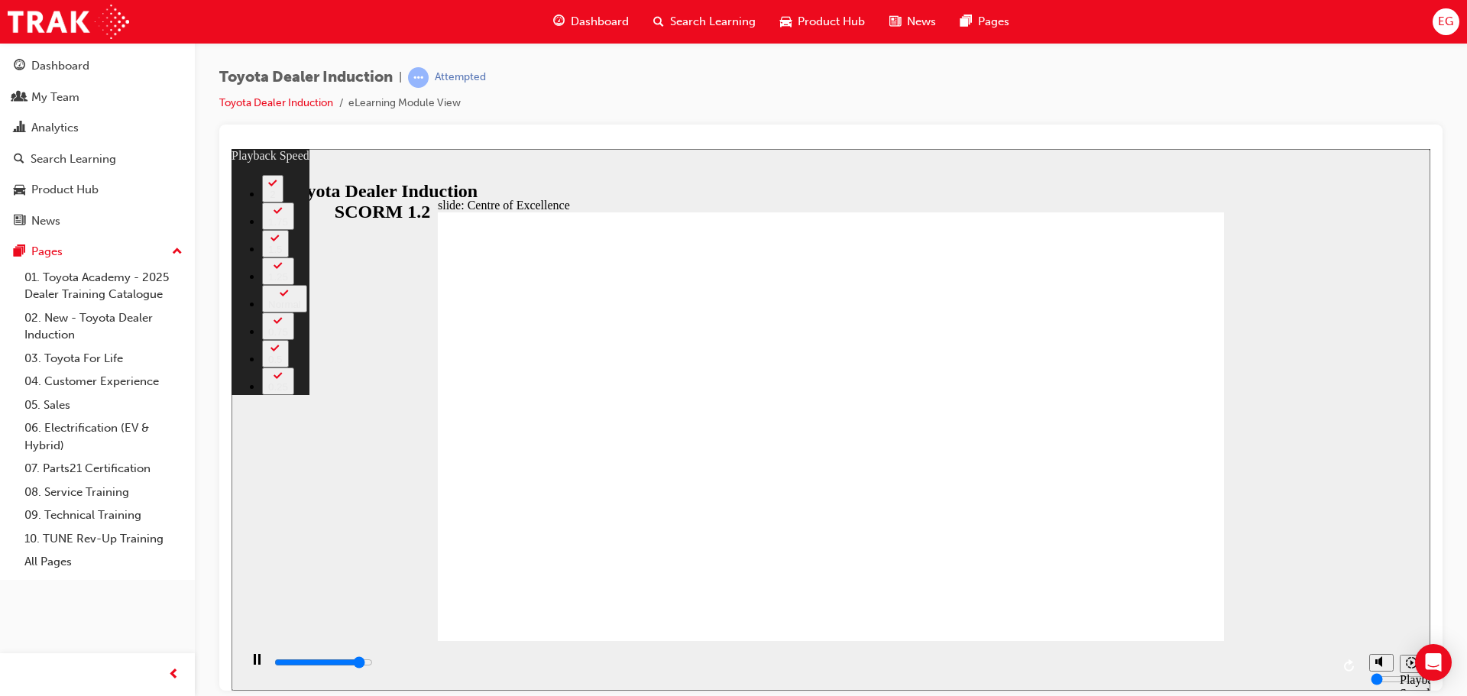
type input "12"
type input "14300"
type input "12"
type input "14600"
type input "12"
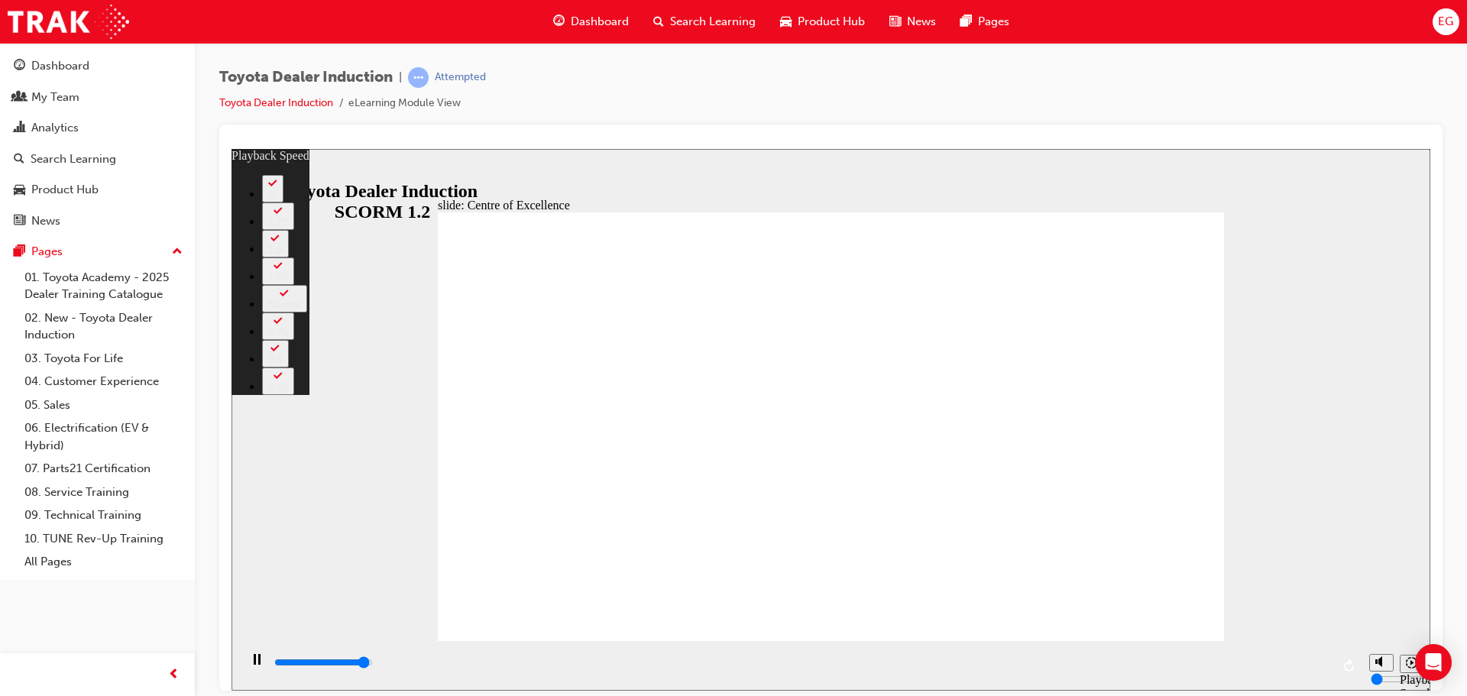
type input "14800"
type input "13"
type input "15100"
type input "13"
type input "15300"
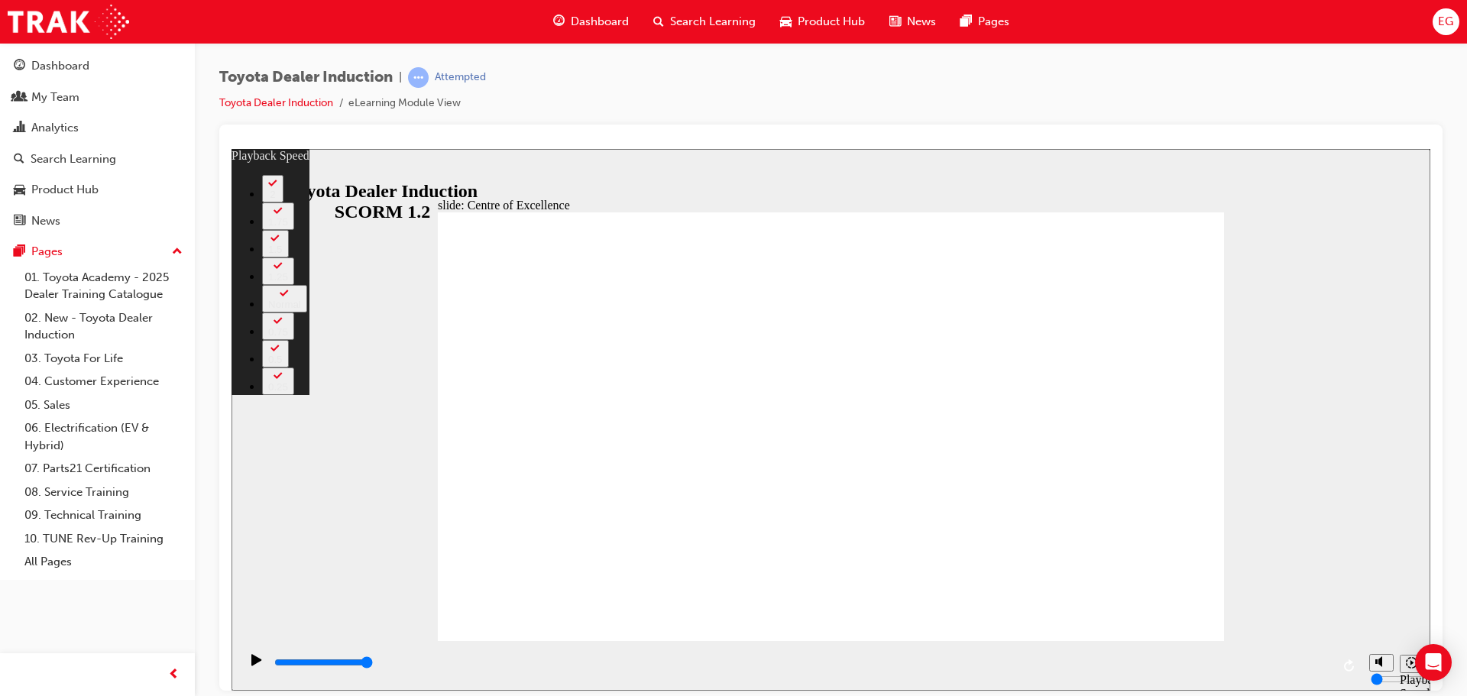
type input "248"
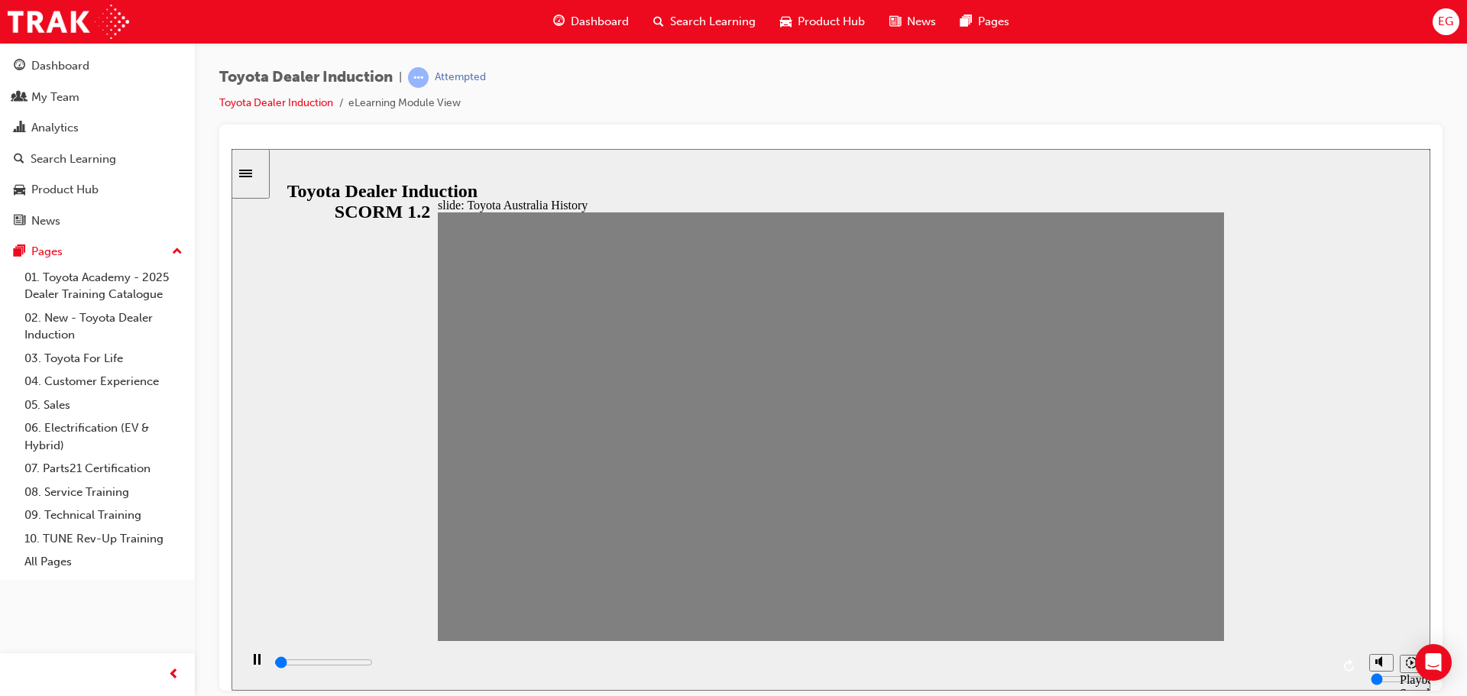
drag, startPoint x: 456, startPoint y: 439, endPoint x: 1203, endPoint y: 447, distance: 747.3
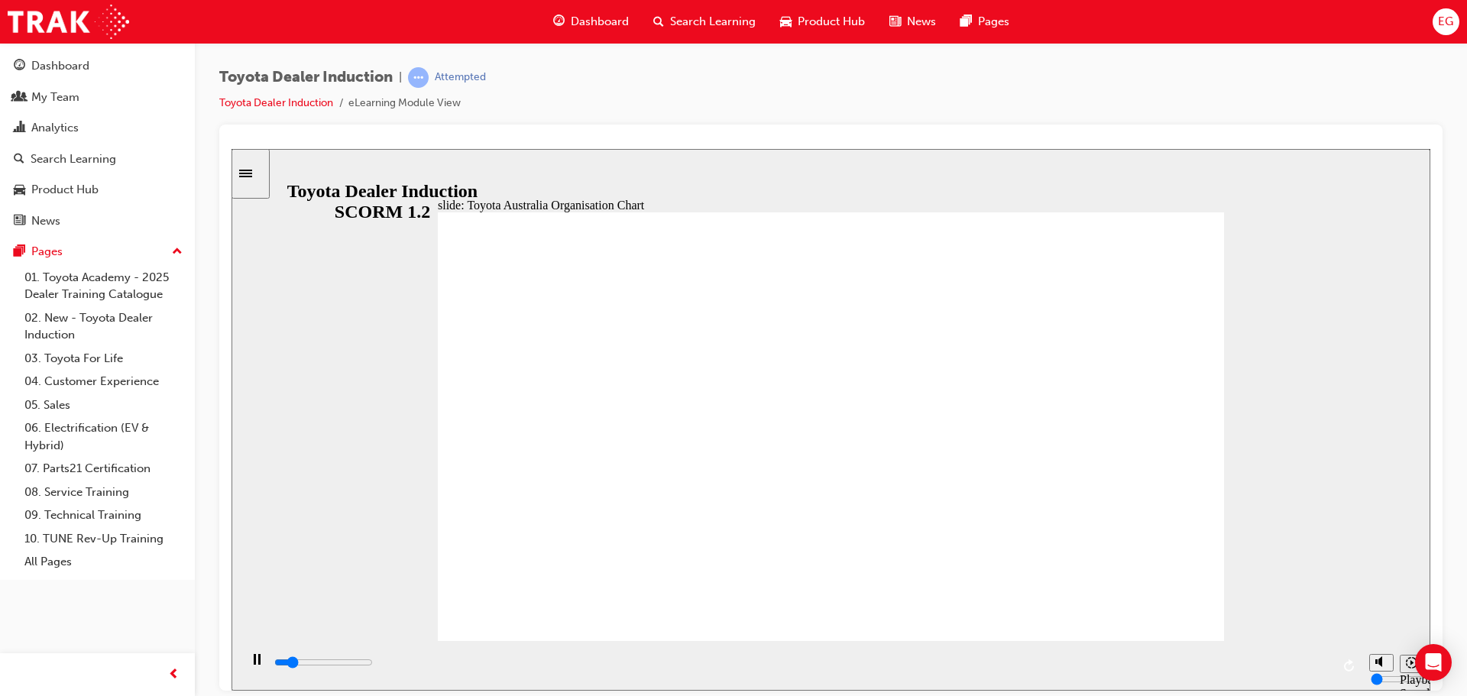
drag, startPoint x: 1113, startPoint y: 585, endPoint x: 1146, endPoint y: 602, distance: 36.9
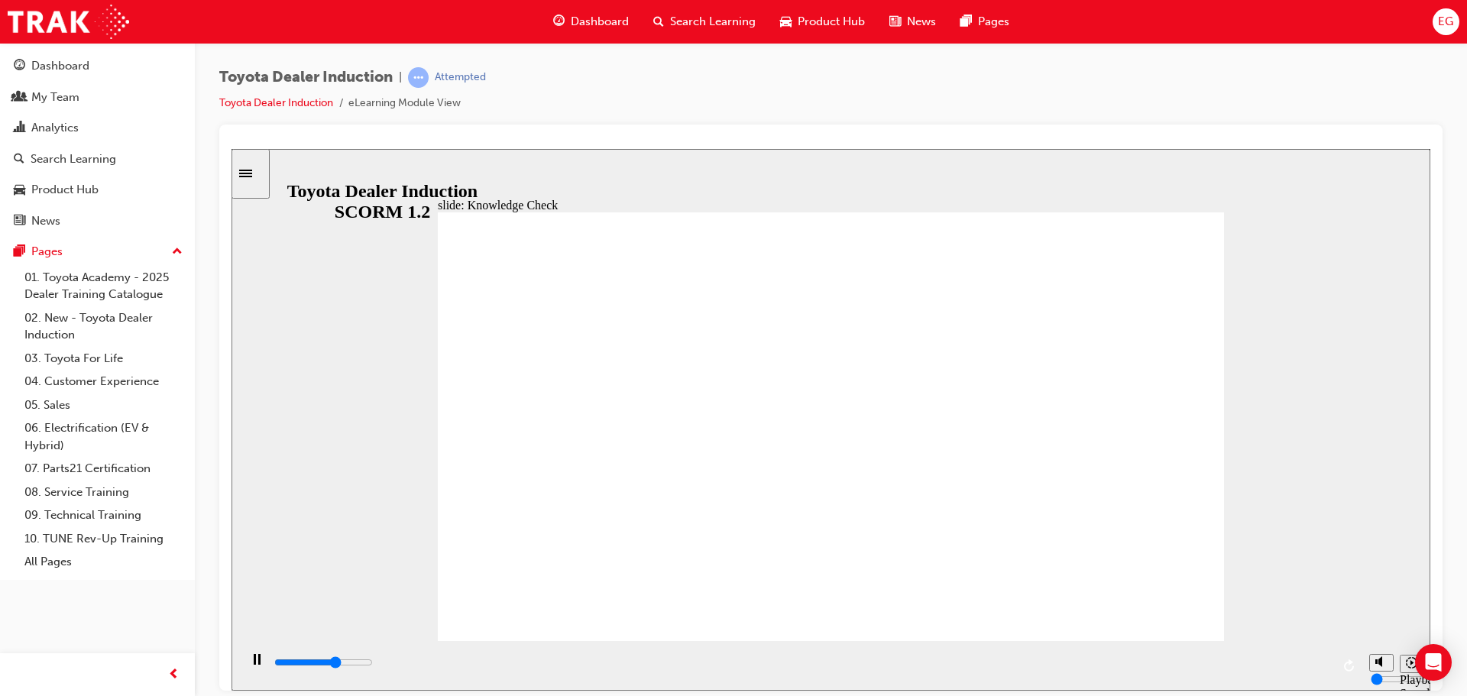
drag, startPoint x: 627, startPoint y: 337, endPoint x: 1097, endPoint y: 356, distance: 470.3
type input "5000"
radio input "true"
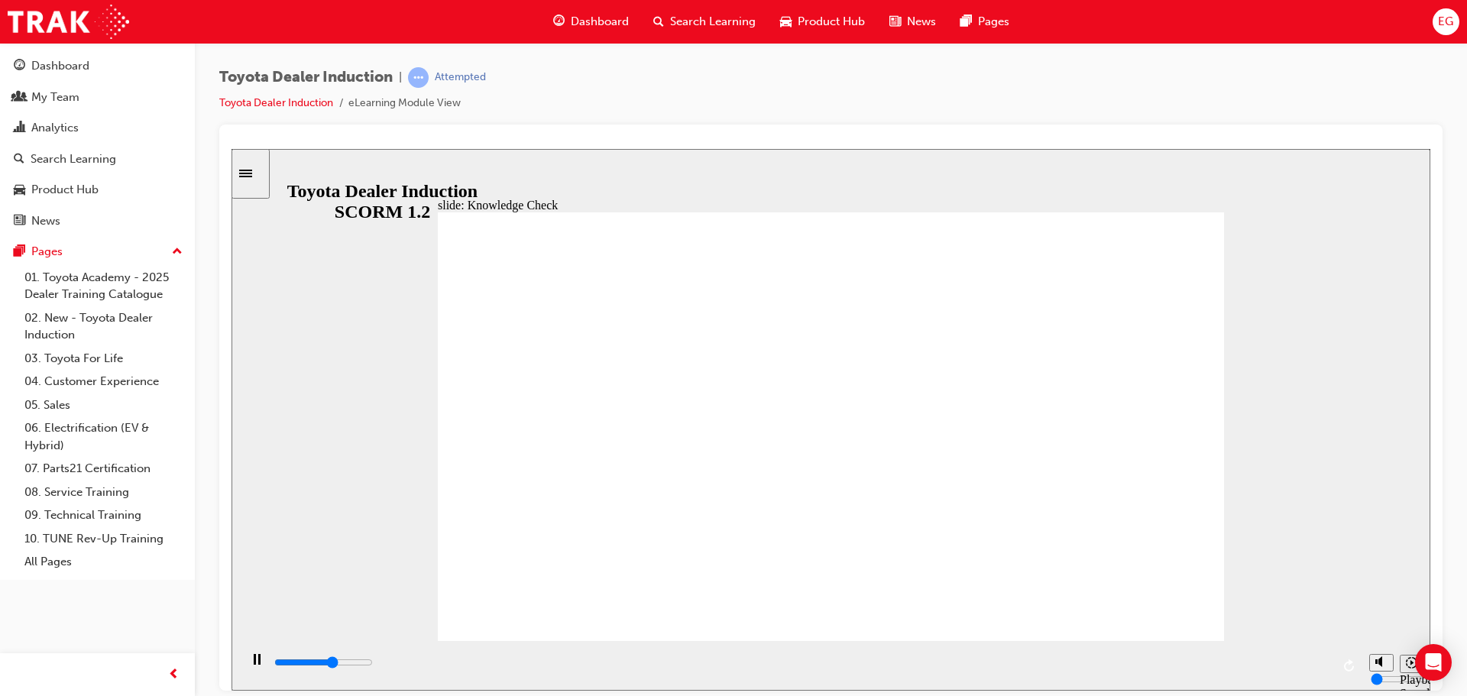
type input "3100"
radio input "true"
type input "3100"
radio input "true"
type input "5000"
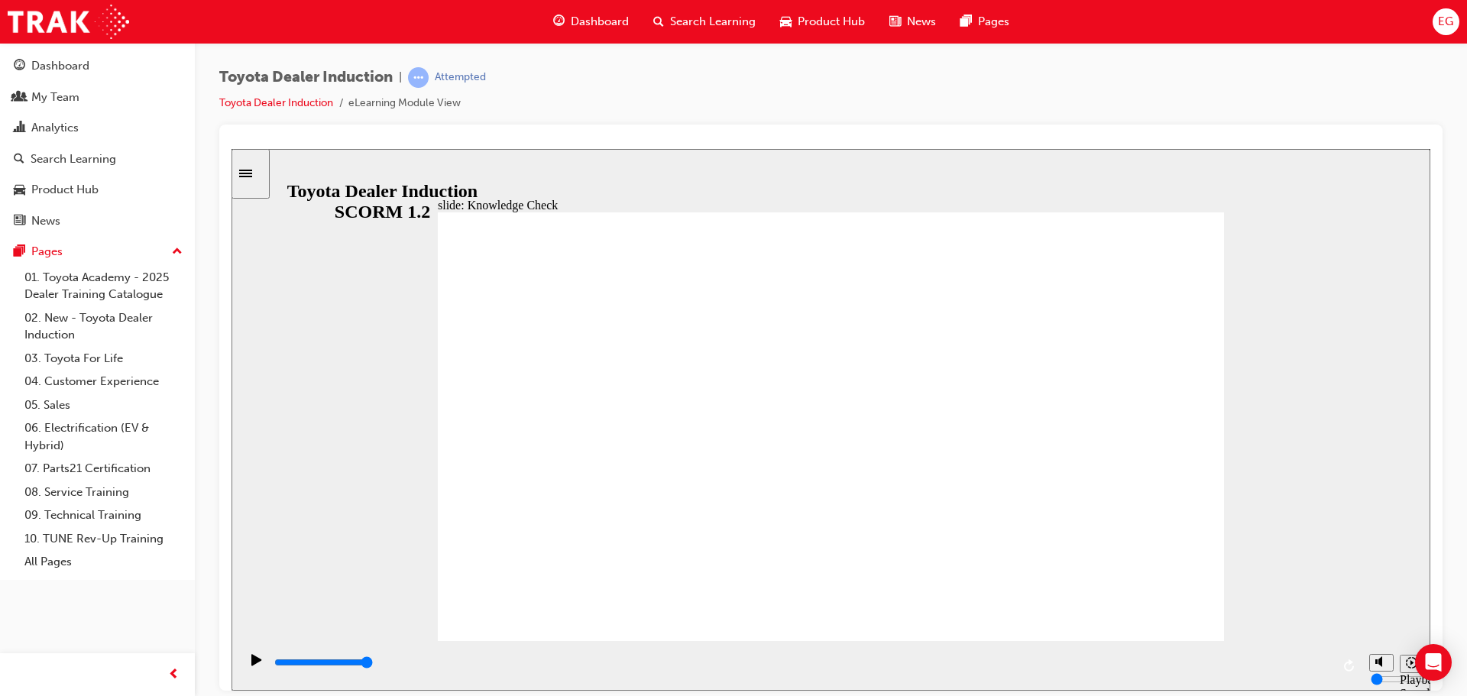
drag, startPoint x: 954, startPoint y: 402, endPoint x: 714, endPoint y: 380, distance: 240.2
radio input "false"
radio input "true"
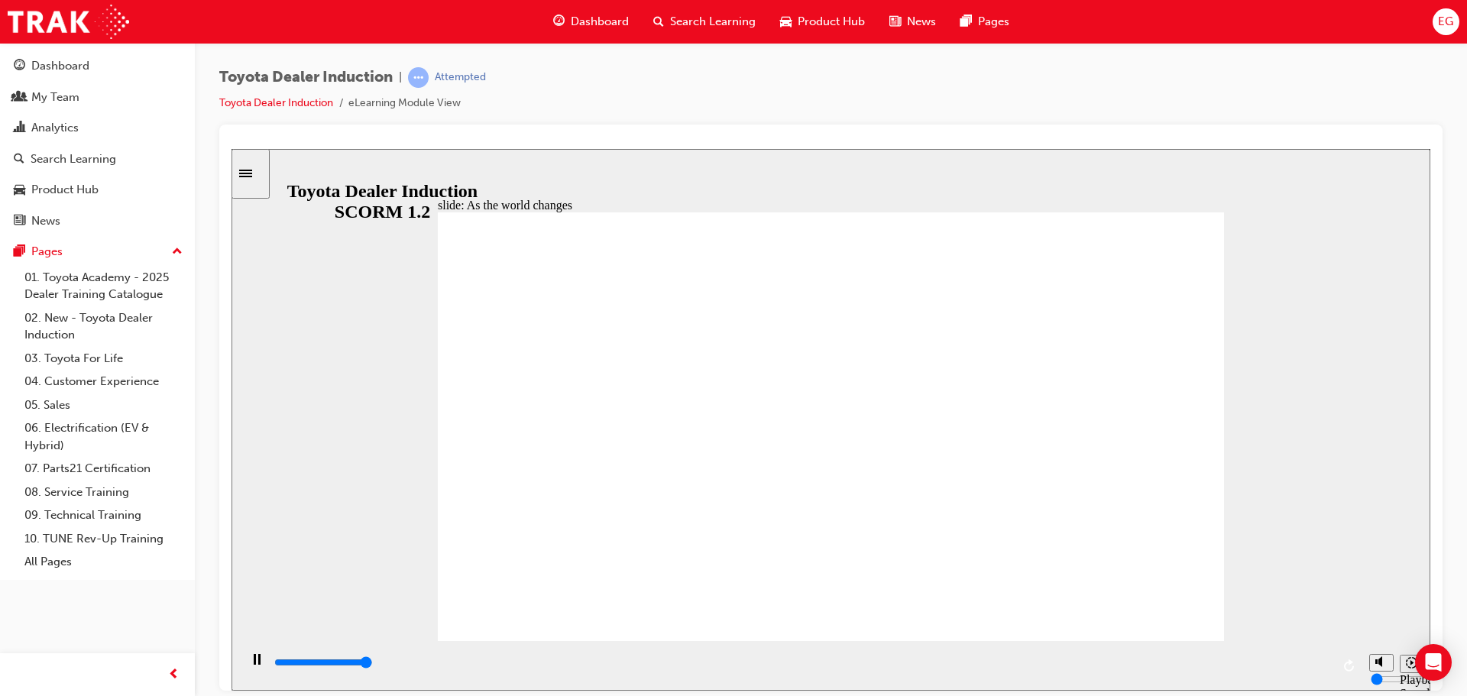
type input "9200"
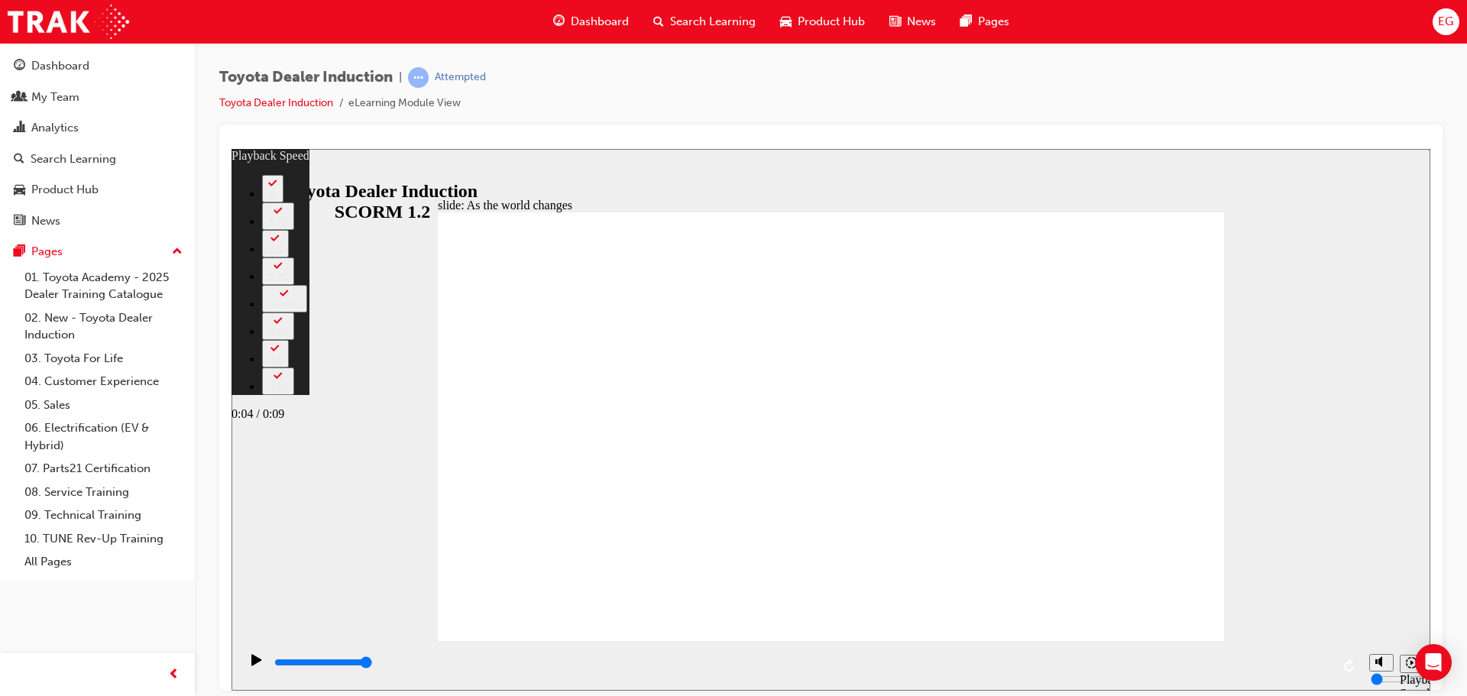
type input "12"
